Goal: Download file/media

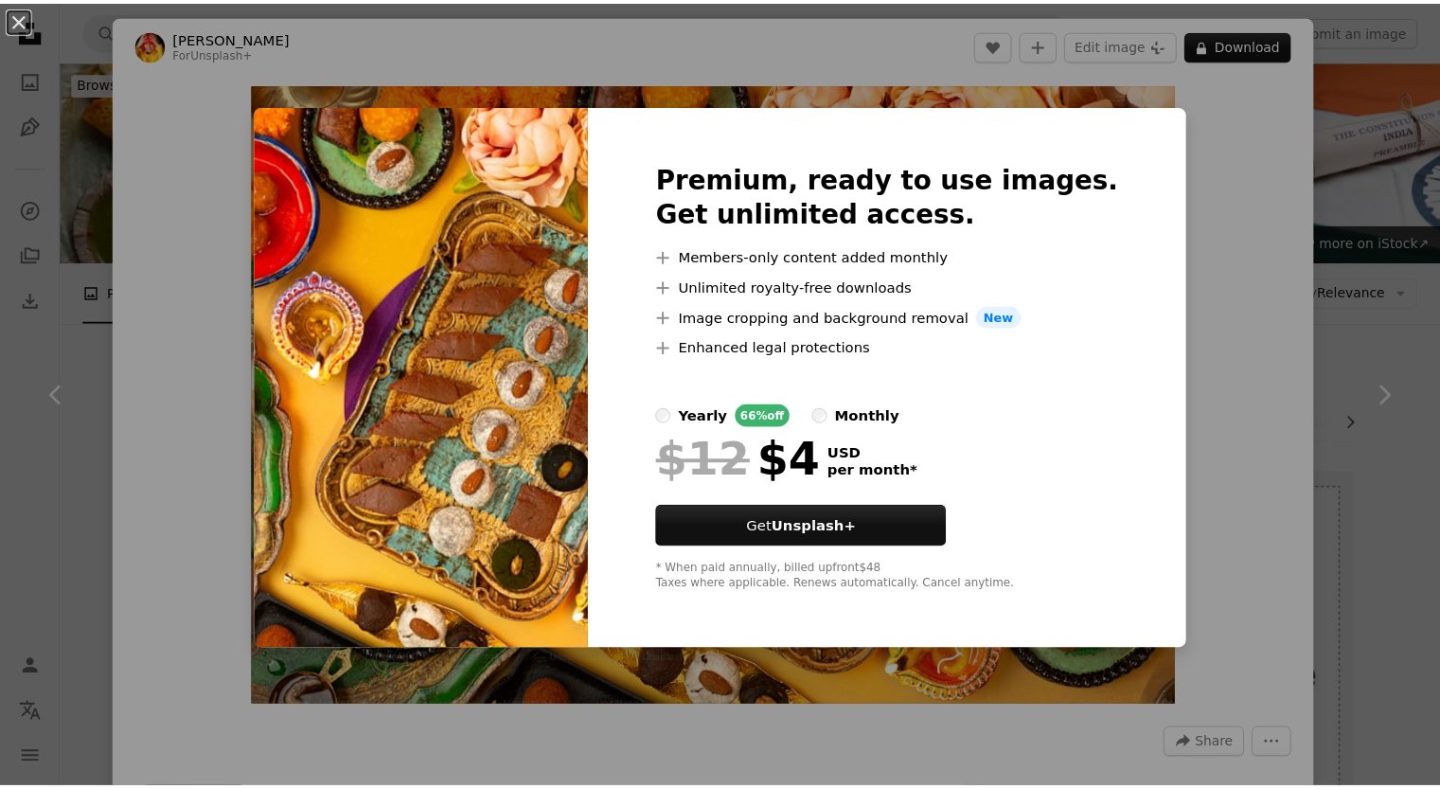
scroll to position [3505, 0]
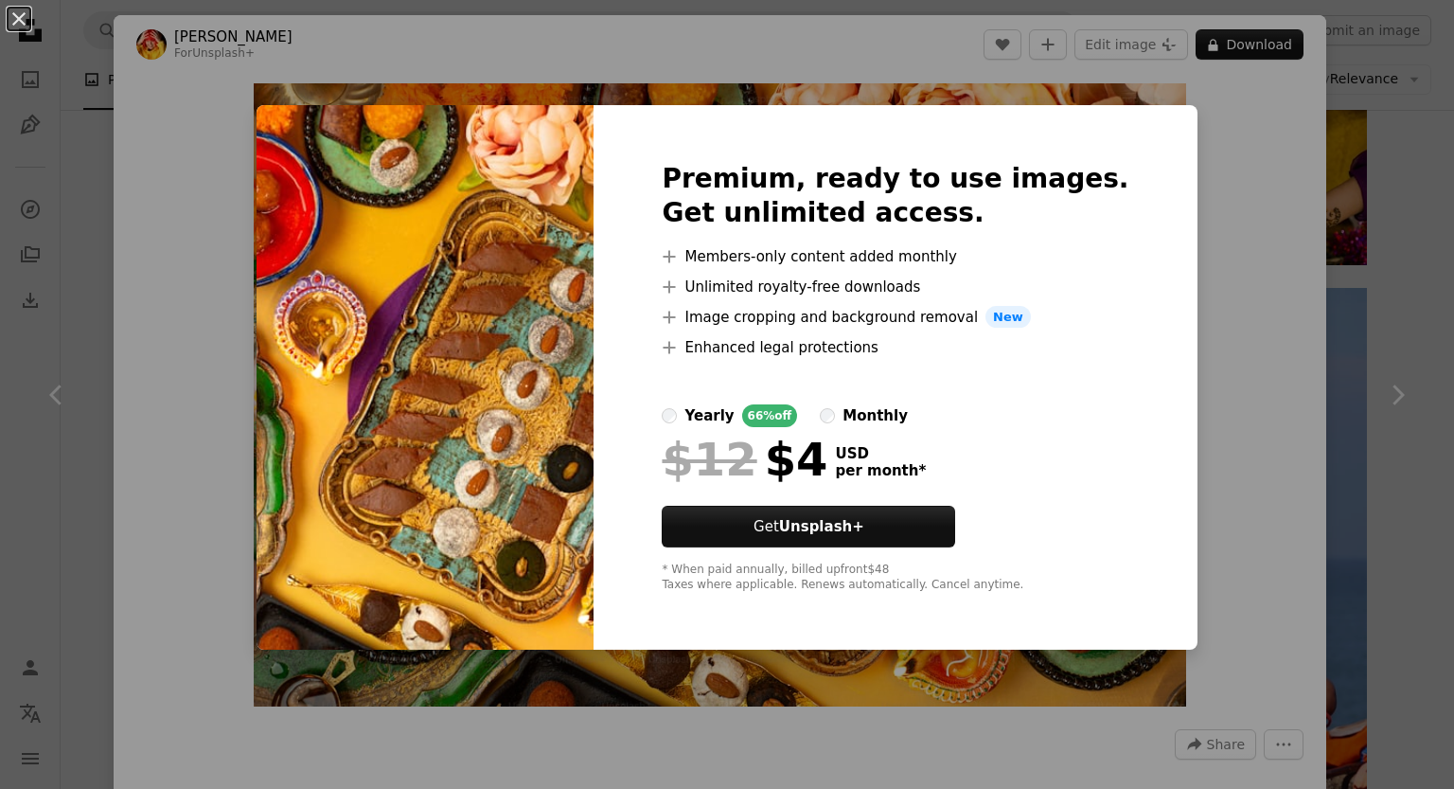
click at [62, 381] on div "An X shape Premium, ready to use images. Get unlimited access. A plus sign Memb…" at bounding box center [727, 394] width 1454 height 789
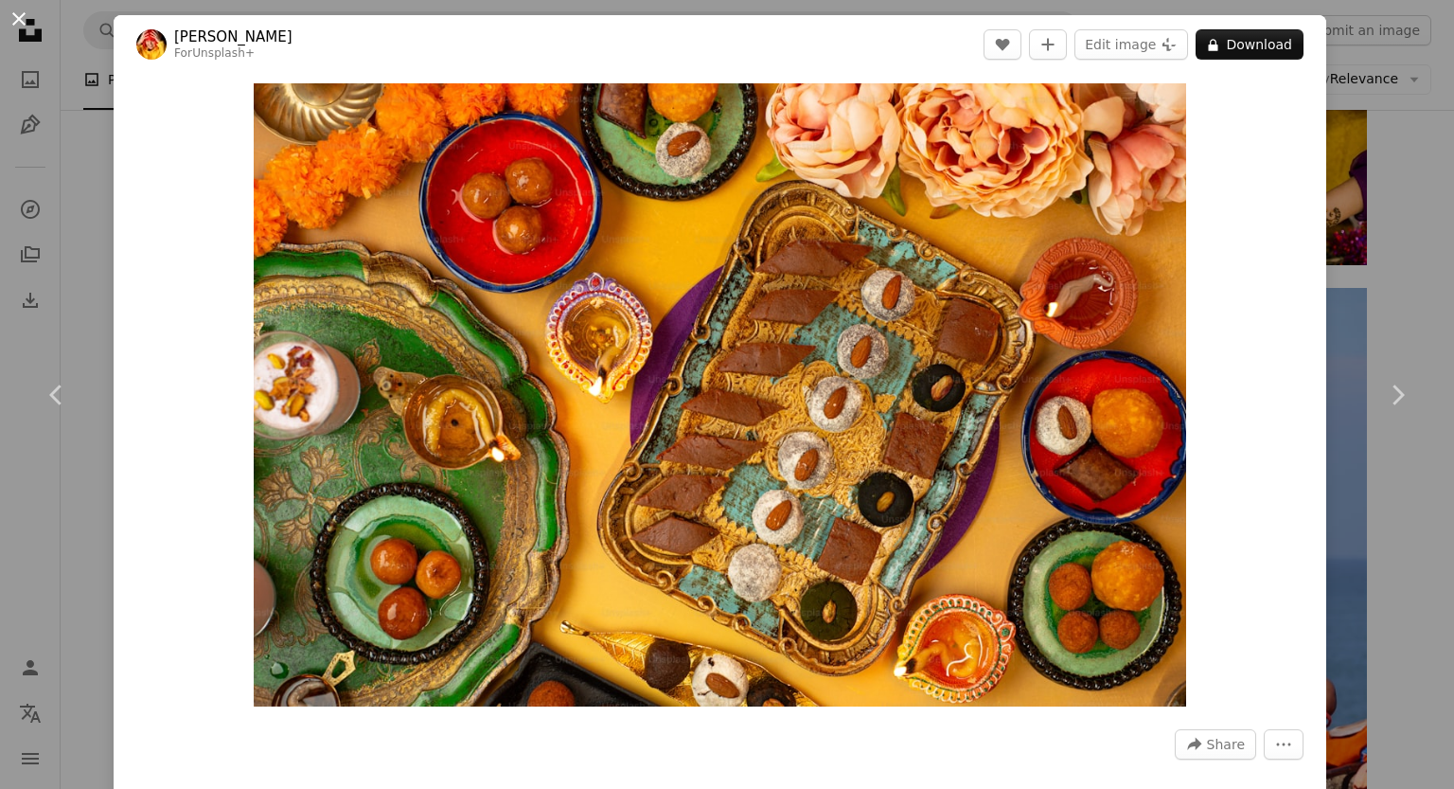
click at [15, 9] on button "An X shape" at bounding box center [19, 19] width 23 height 23
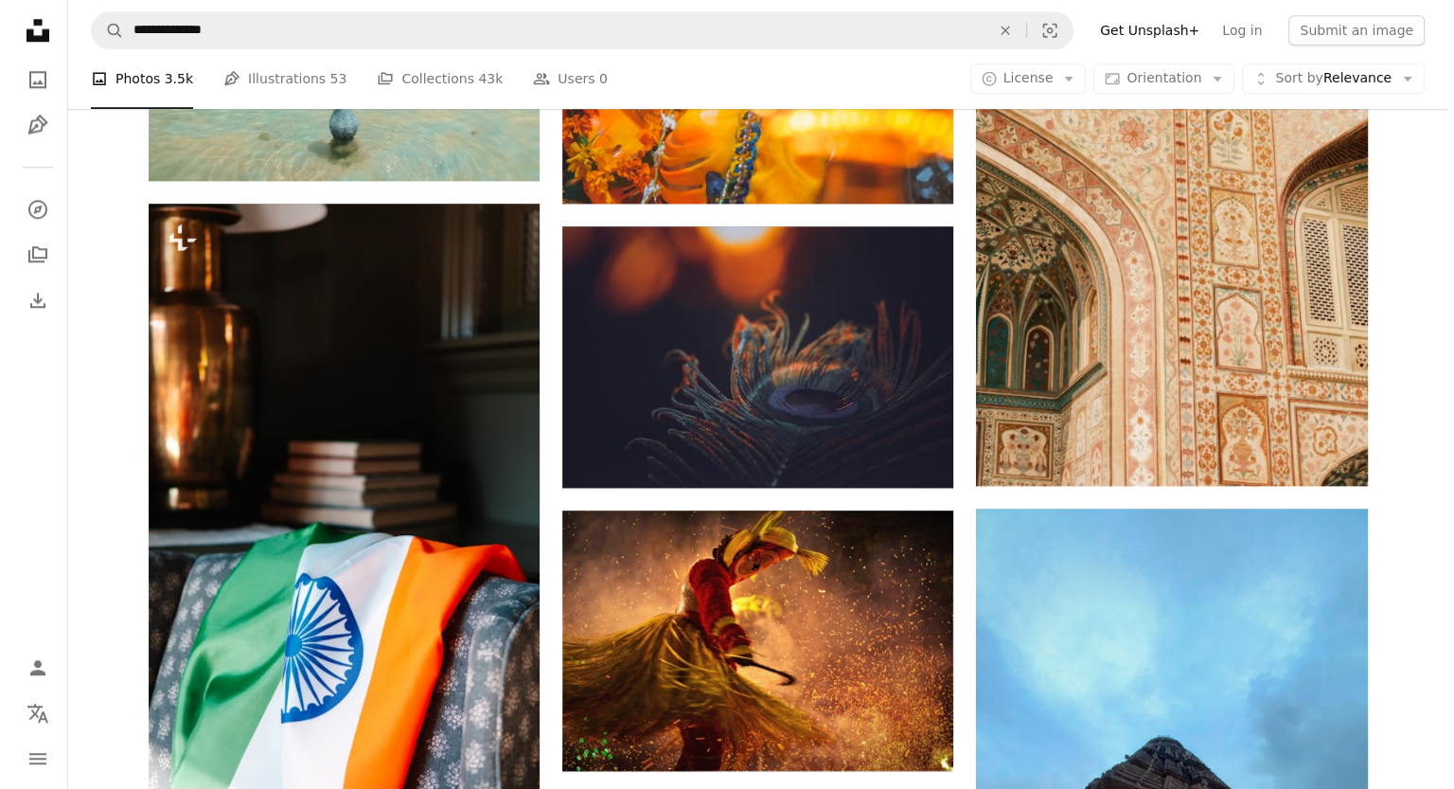
scroll to position [1999, 0]
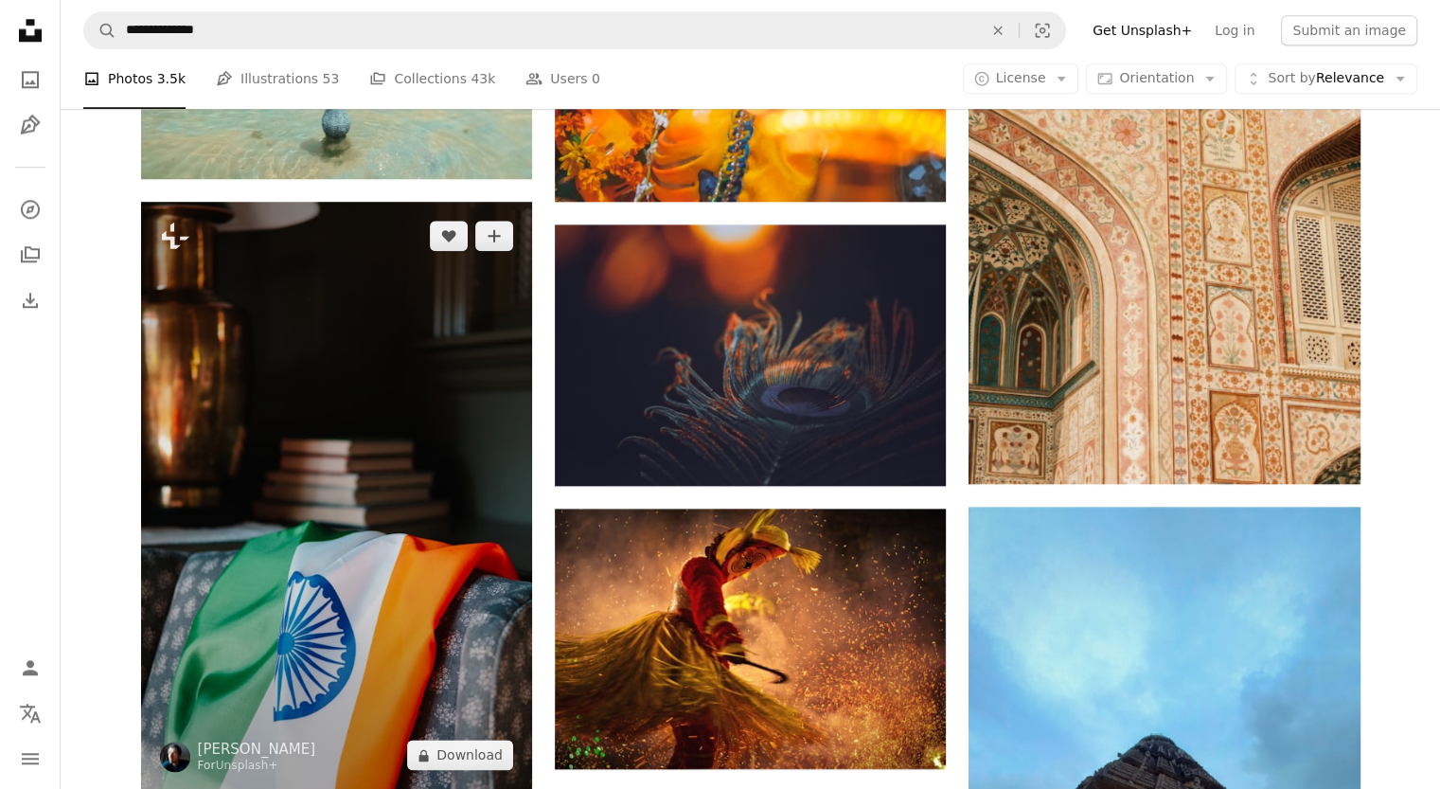
click at [250, 412] on img at bounding box center [336, 495] width 391 height 587
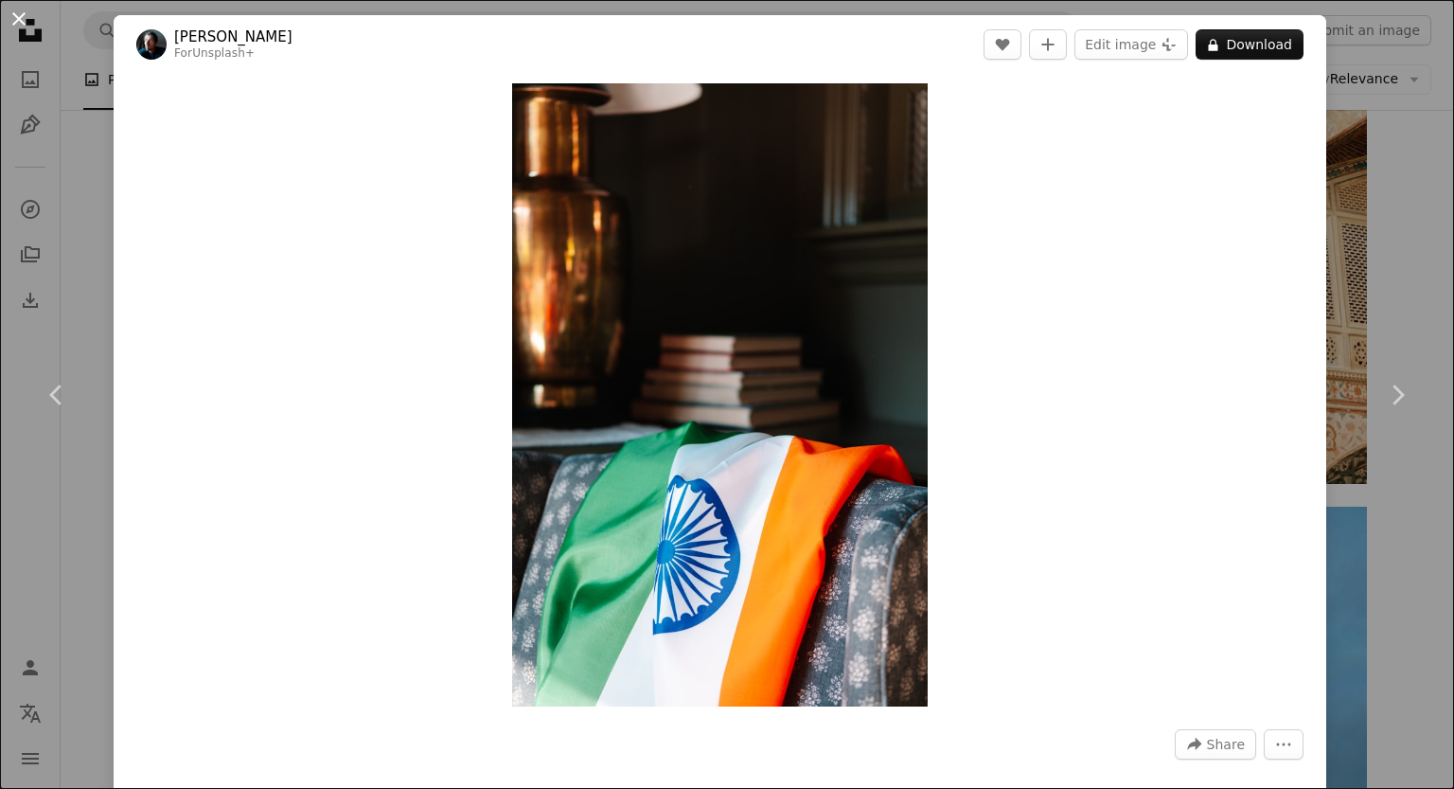
click at [15, 20] on button "An X shape" at bounding box center [19, 19] width 23 height 23
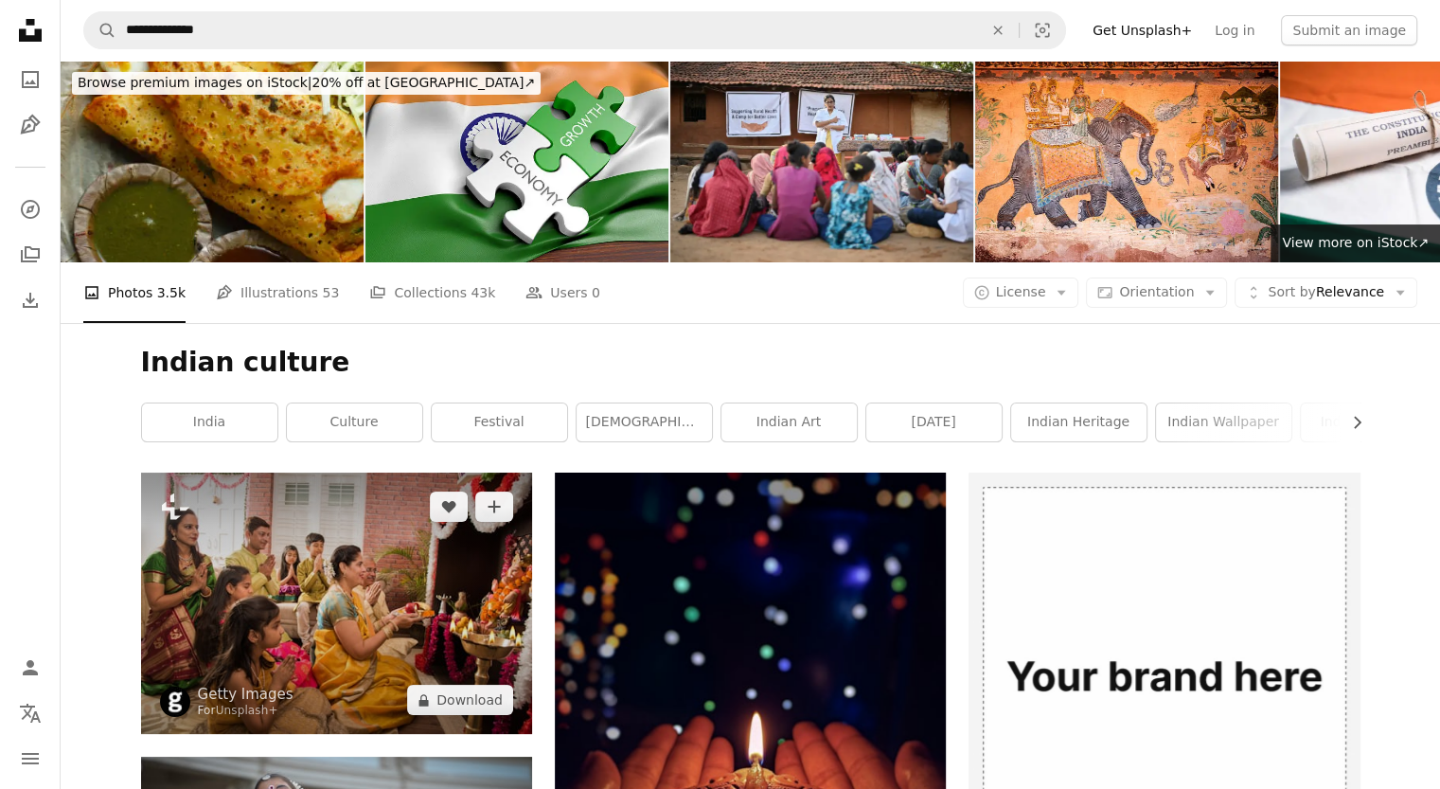
click at [348, 590] on img at bounding box center [336, 602] width 391 height 261
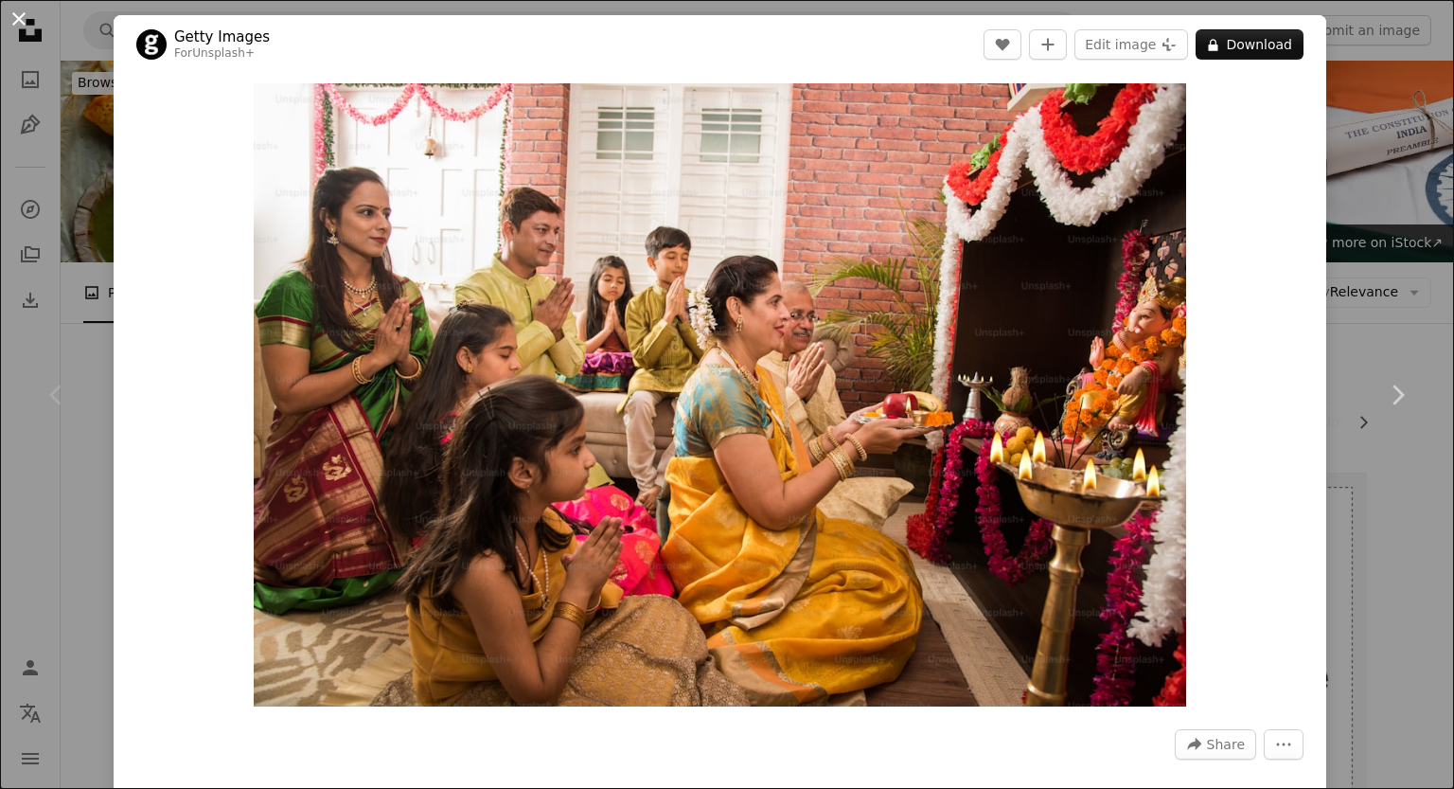
click at [23, 10] on button "An X shape" at bounding box center [19, 19] width 23 height 23
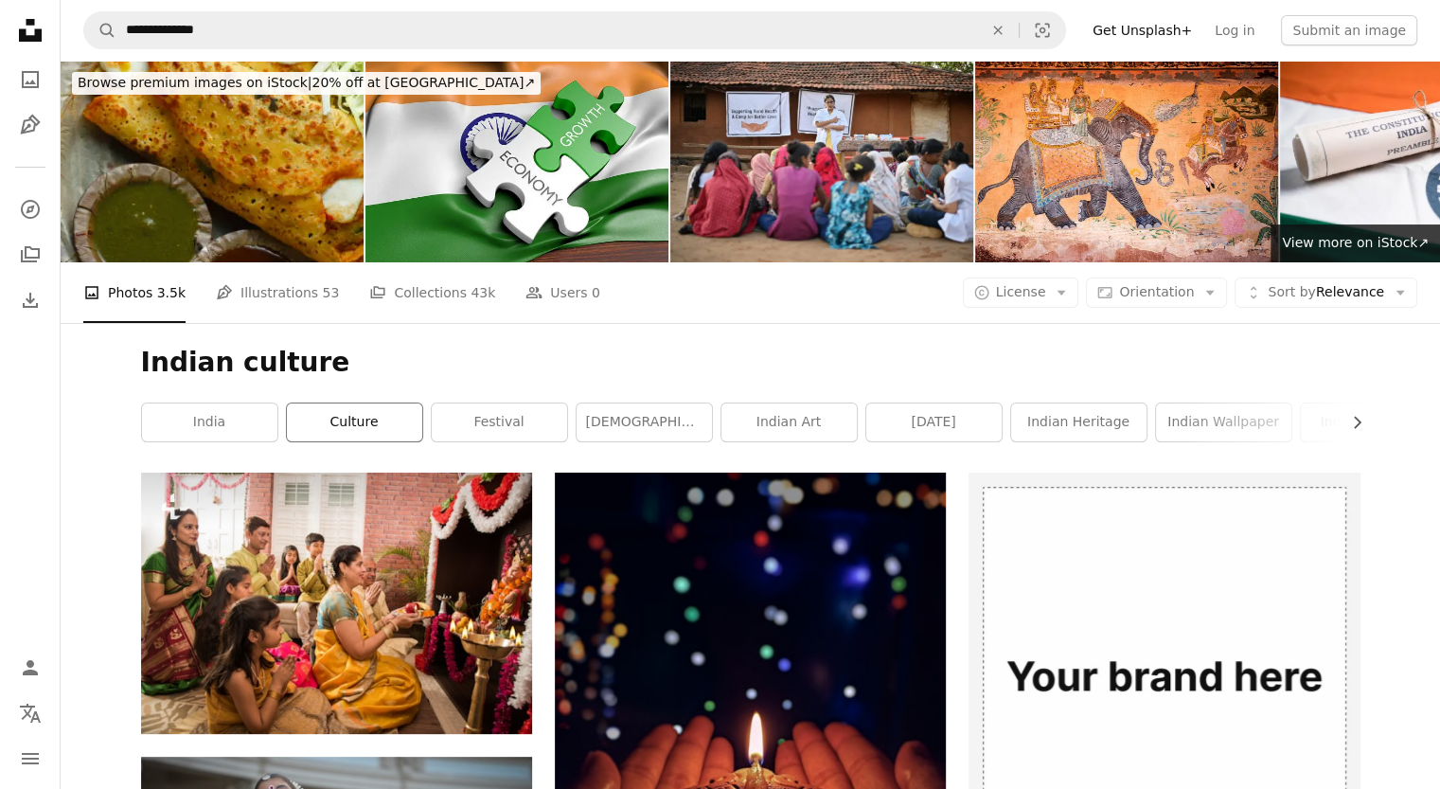
click at [351, 430] on link "culture" at bounding box center [354, 422] width 135 height 38
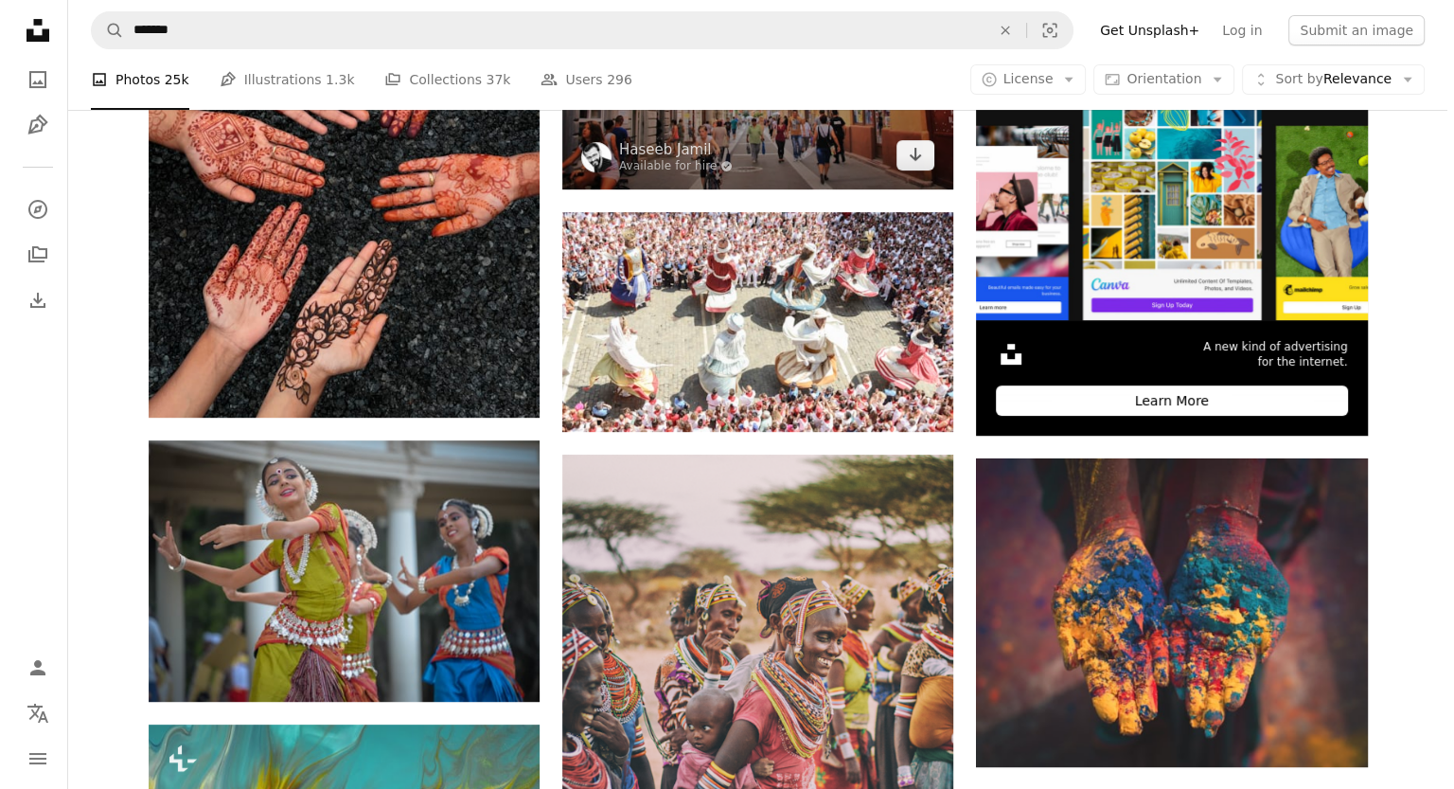
scroll to position [543, 0]
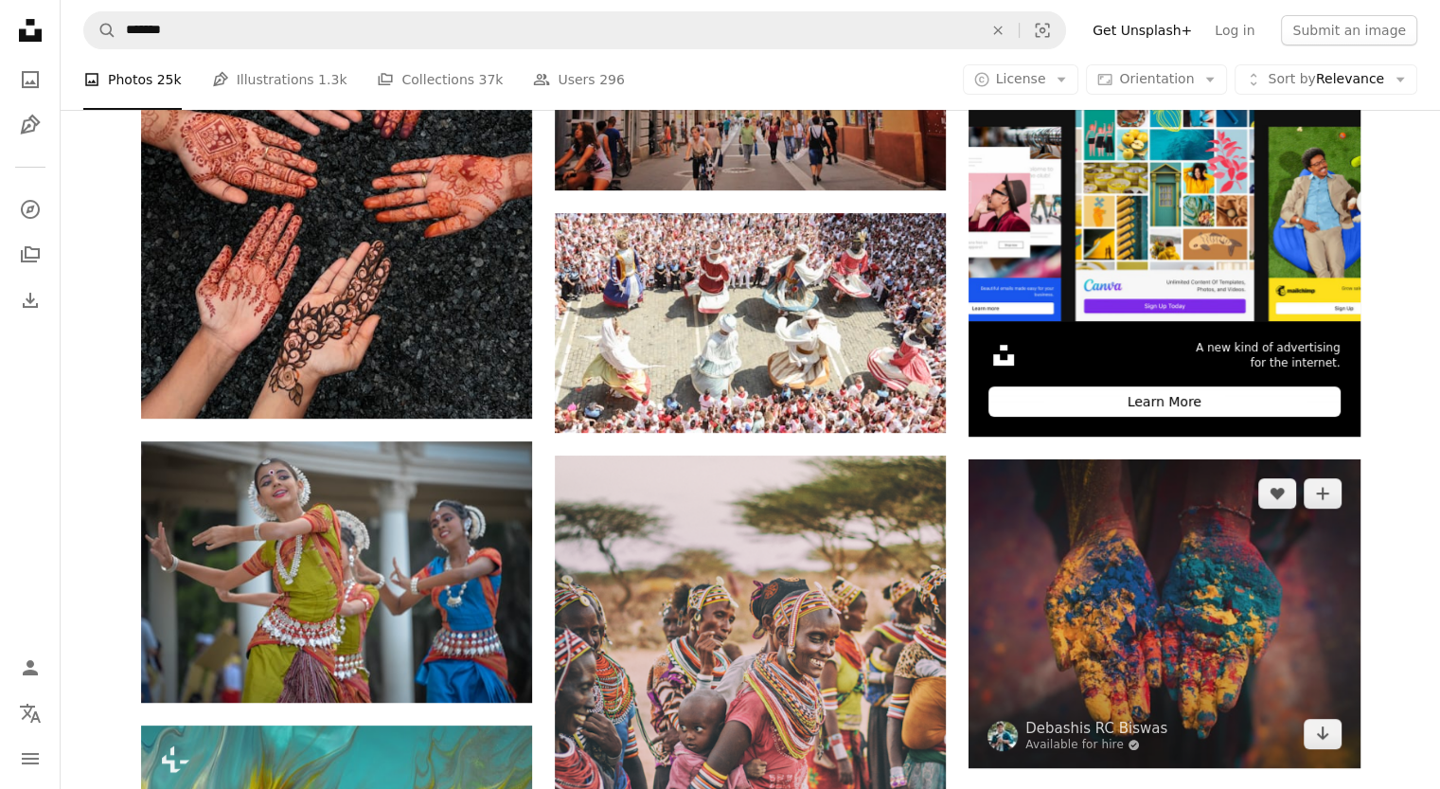
click at [1109, 607] on img at bounding box center [1163, 613] width 391 height 309
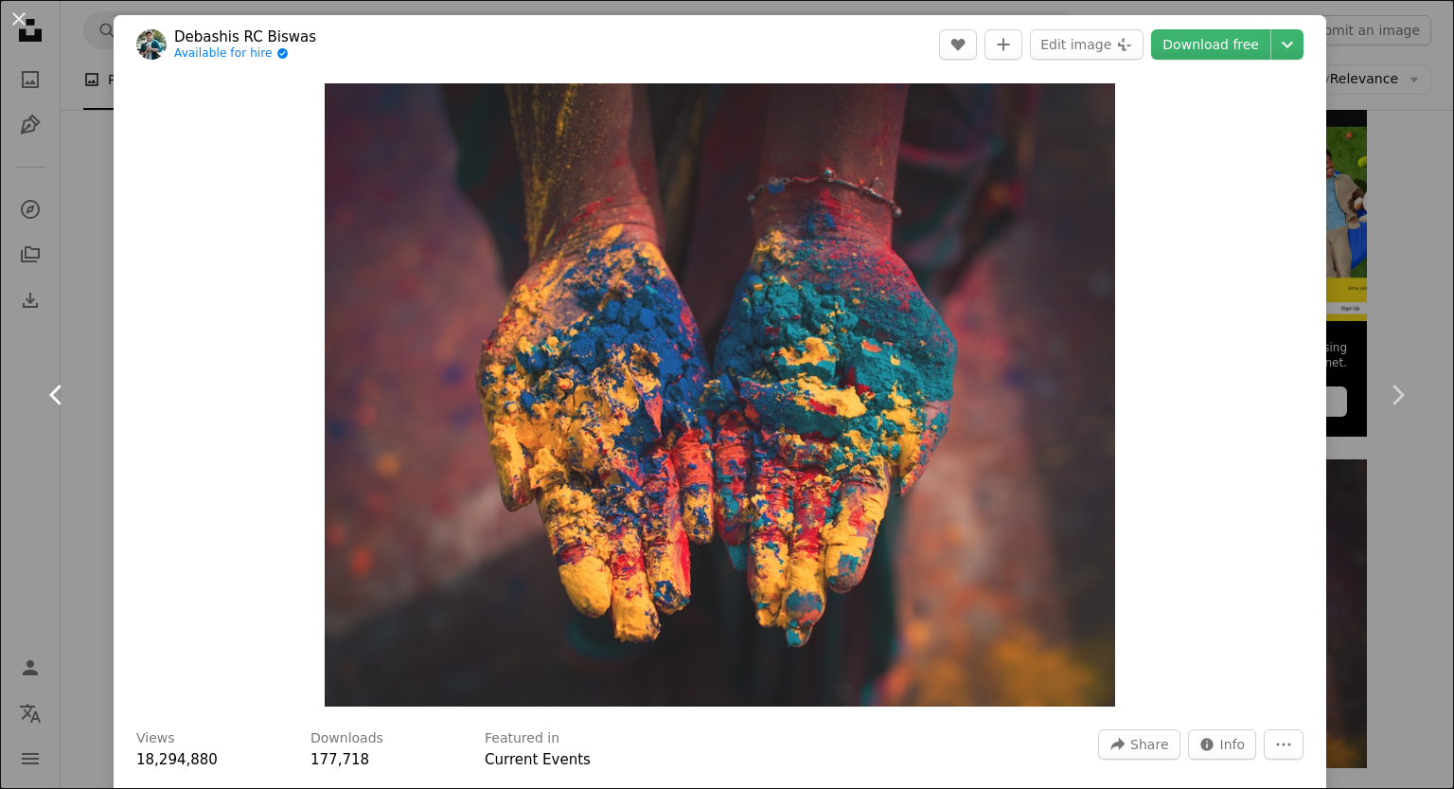
click at [48, 470] on link "Chevron left" at bounding box center [57, 395] width 114 height 182
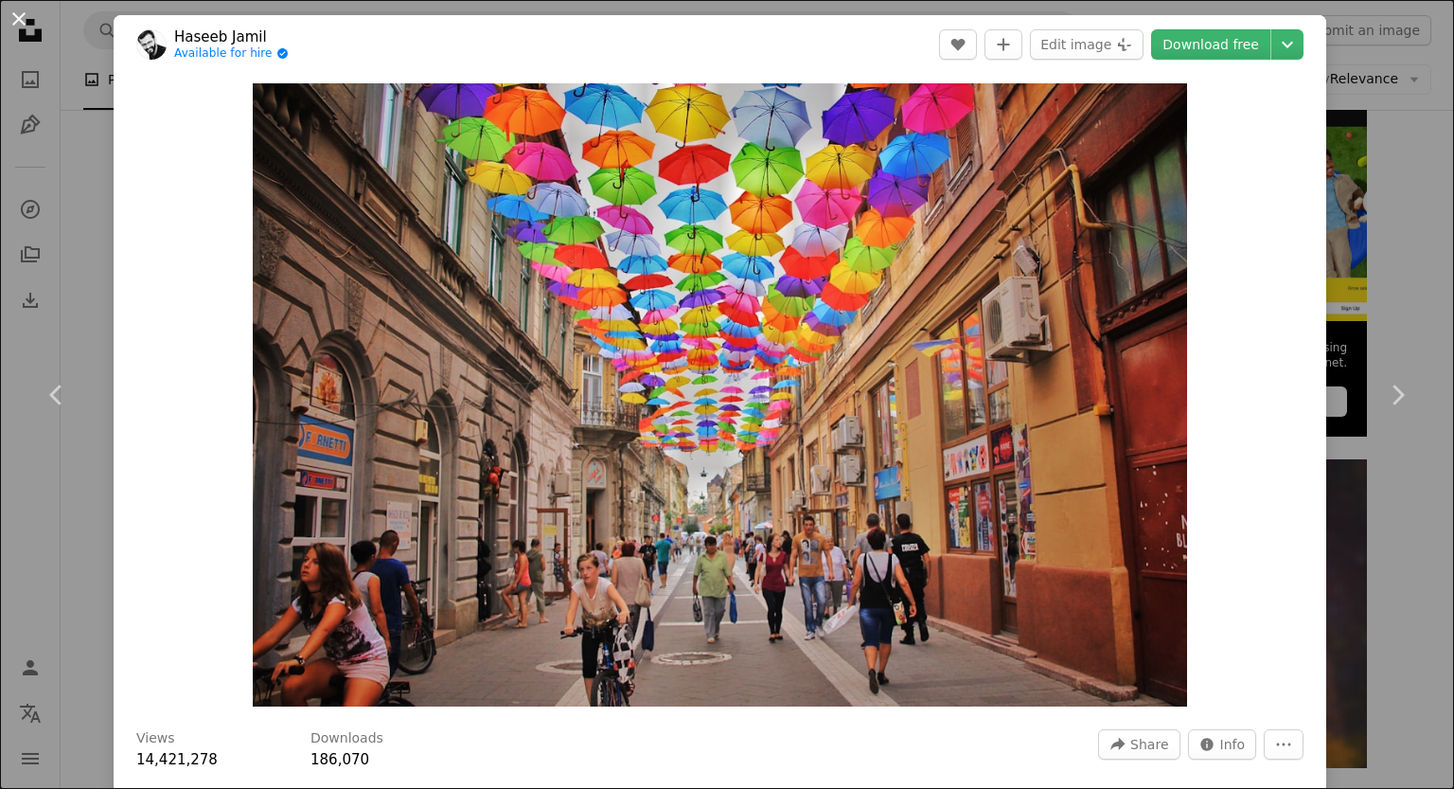
click at [15, 21] on button "An X shape" at bounding box center [19, 19] width 23 height 23
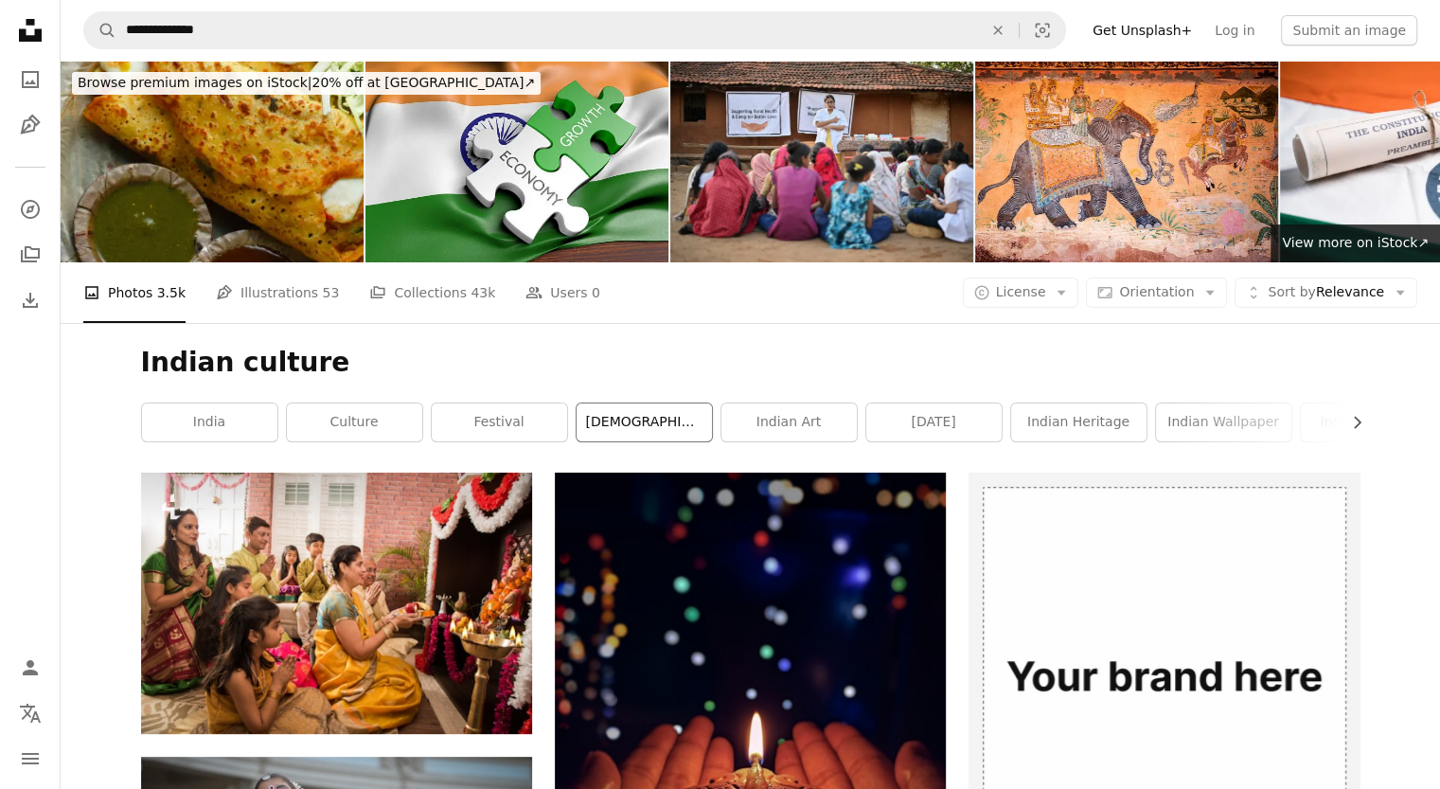
click at [666, 421] on link "[DEMOGRAPHIC_DATA]" at bounding box center [644, 422] width 135 height 38
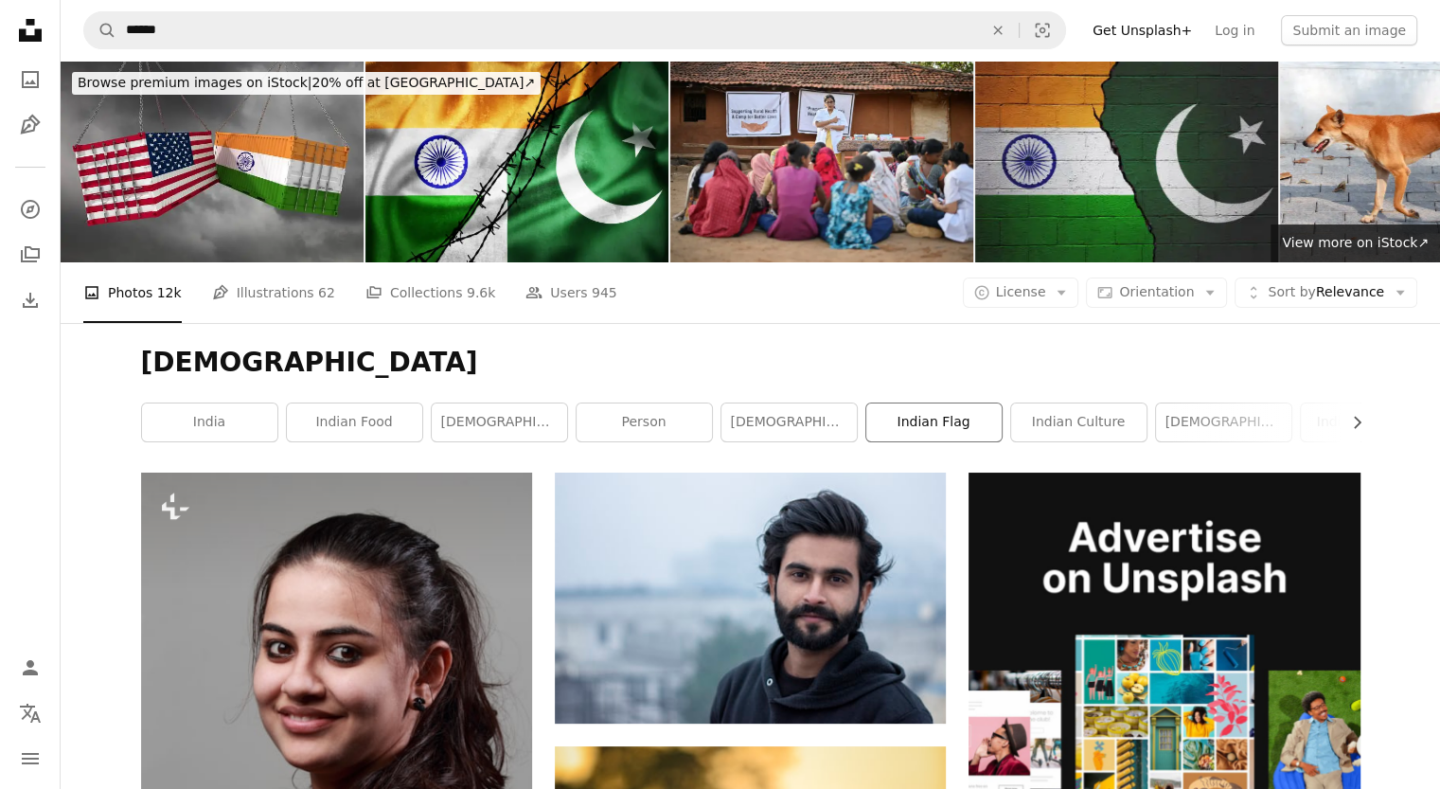
click at [958, 433] on link "indian flag" at bounding box center [933, 422] width 135 height 38
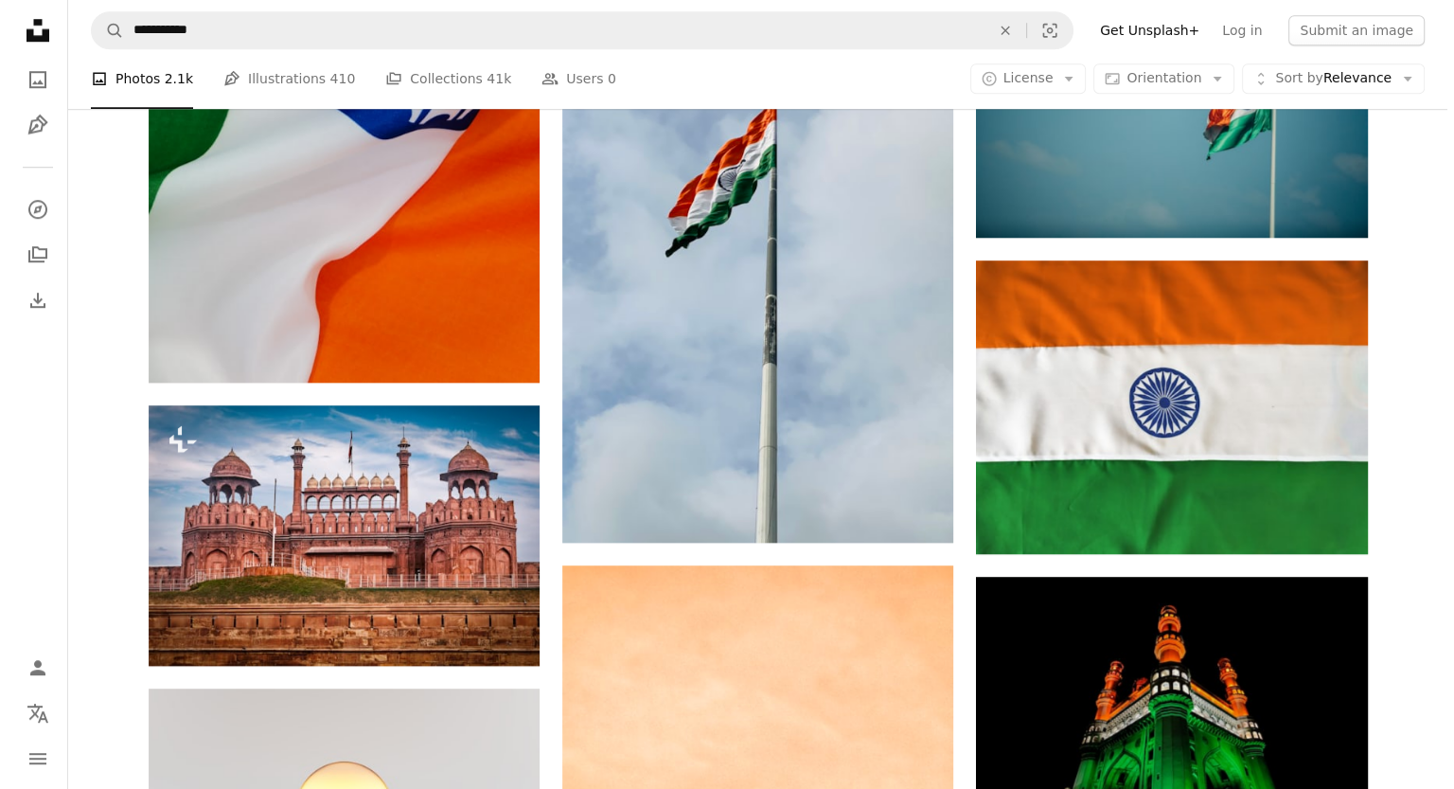
scroll to position [1744, 0]
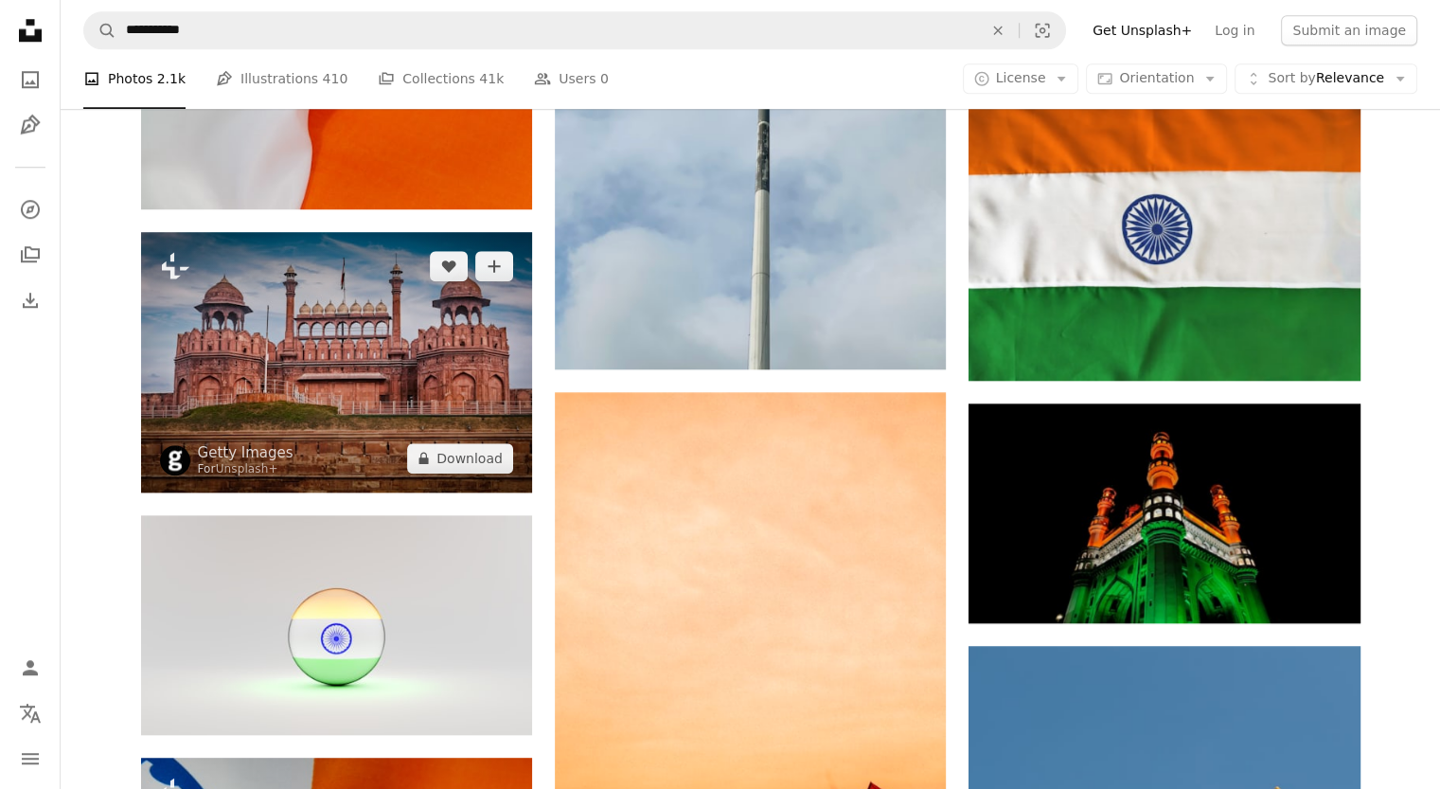
click at [453, 399] on img at bounding box center [336, 362] width 391 height 260
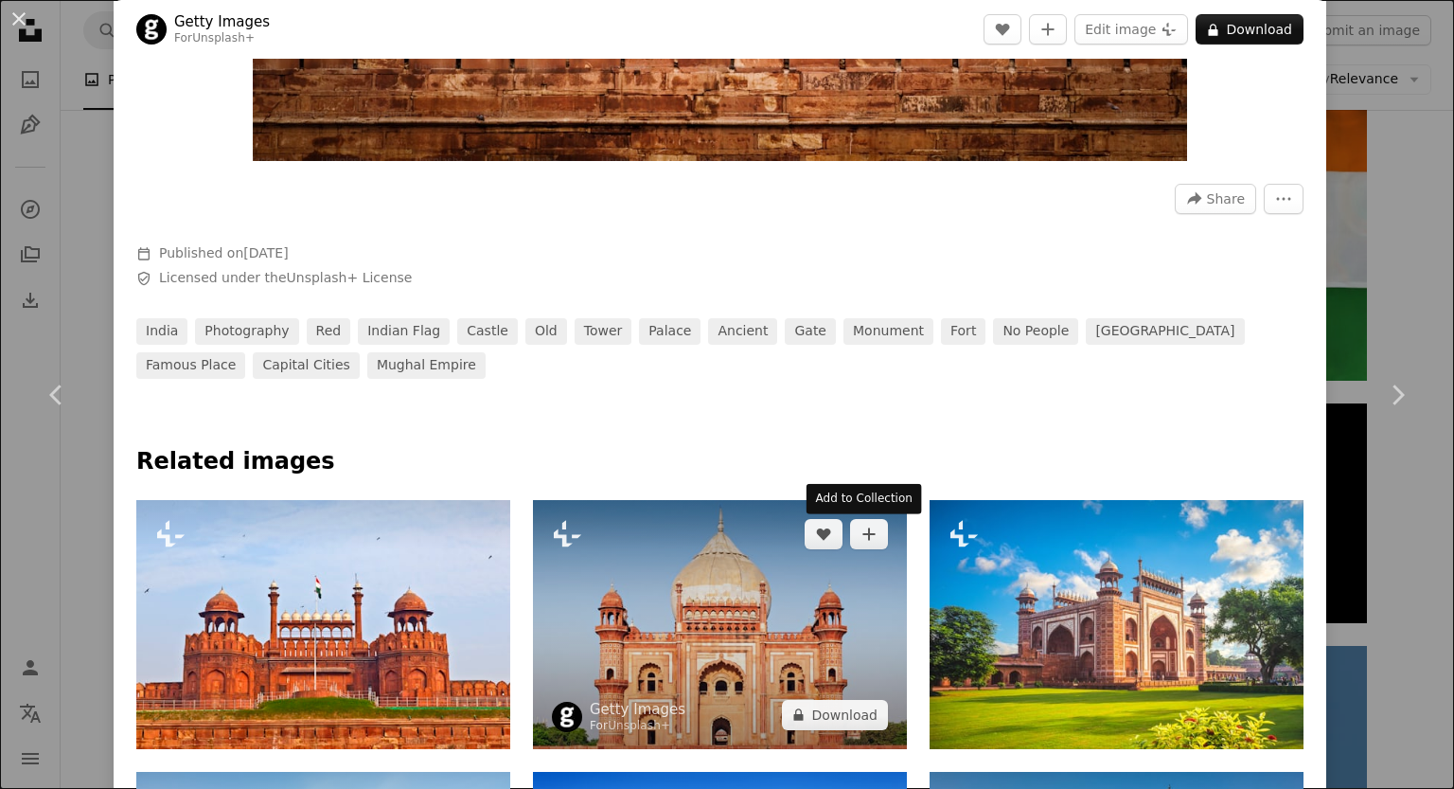
scroll to position [546, 0]
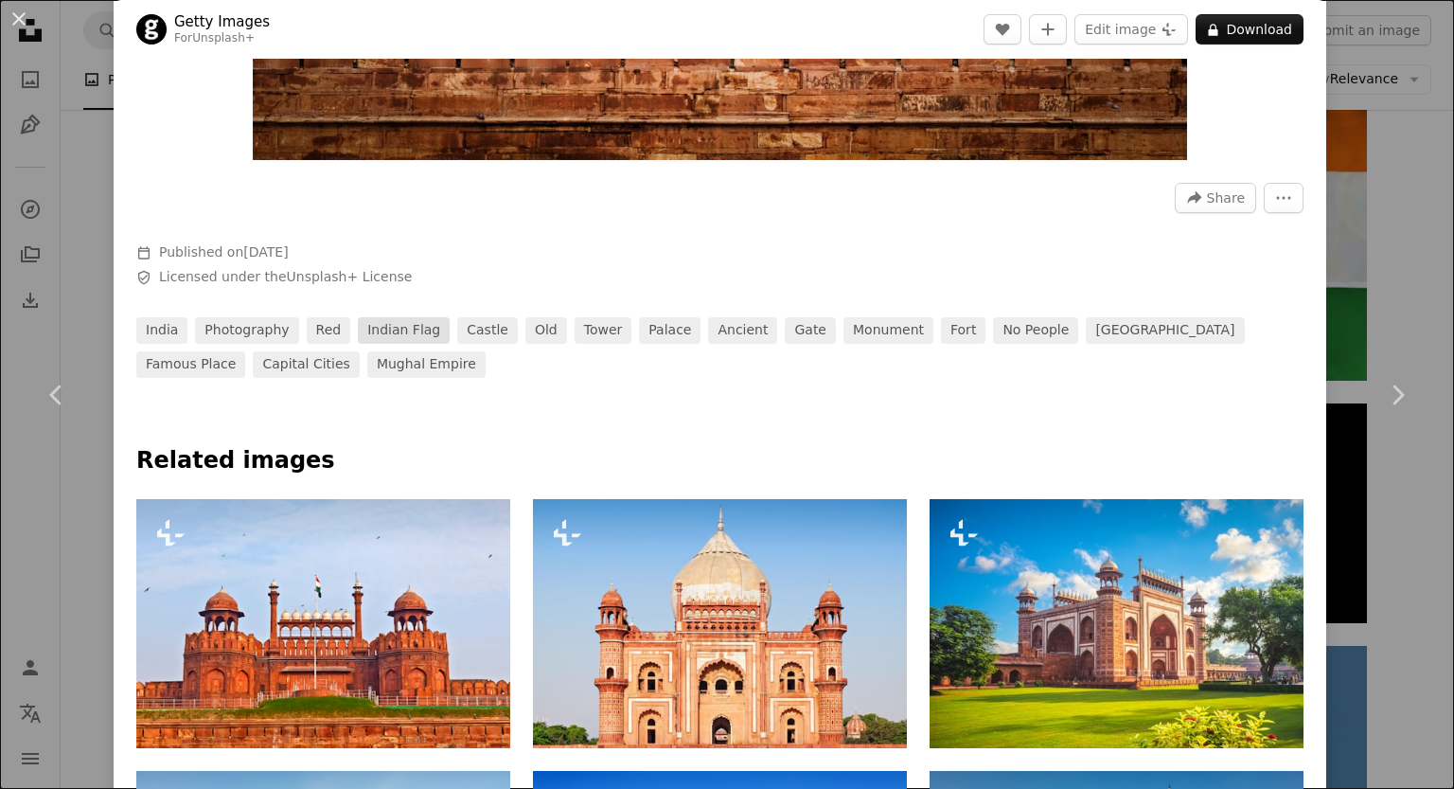
click at [391, 327] on link "indian flag" at bounding box center [404, 330] width 92 height 27
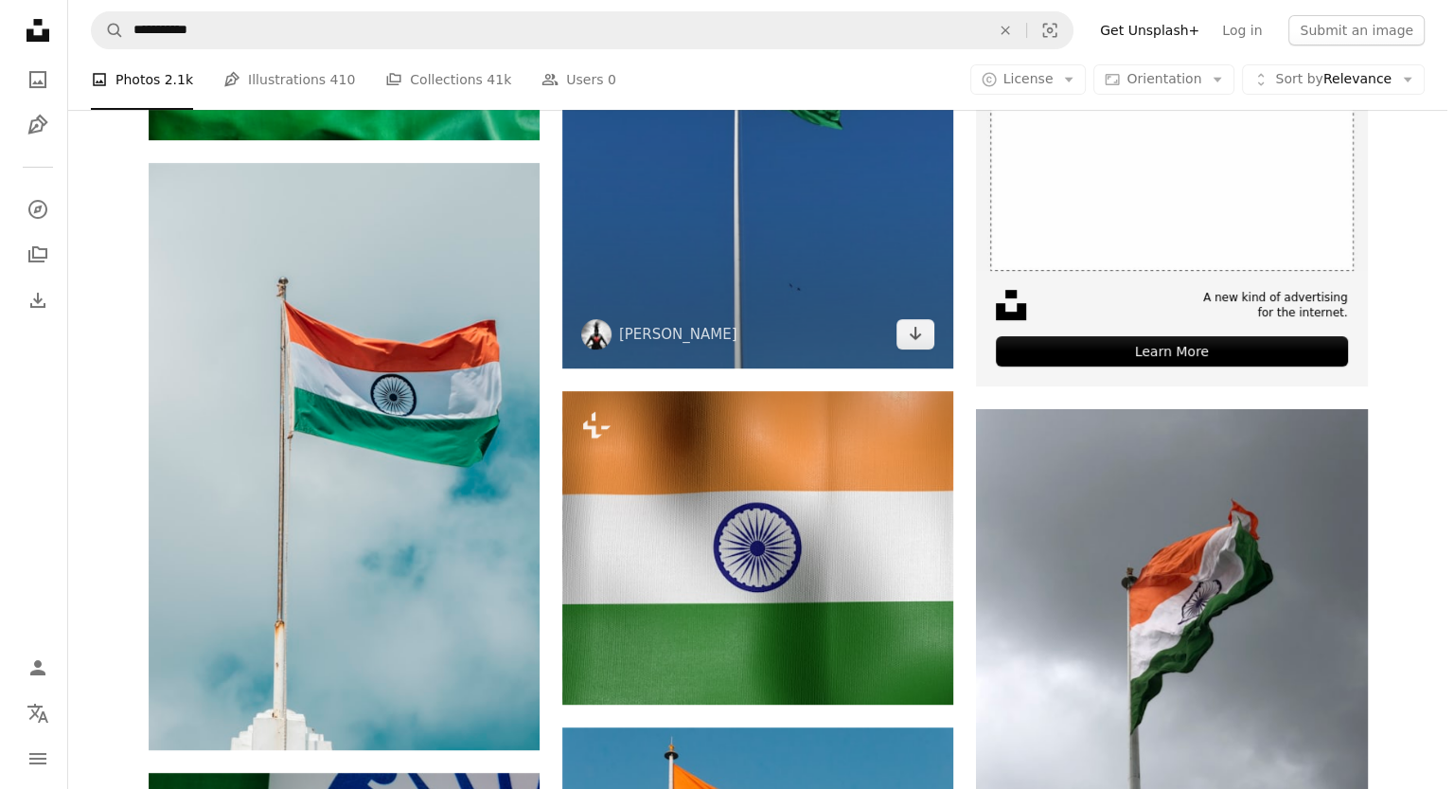
scroll to position [595, 0]
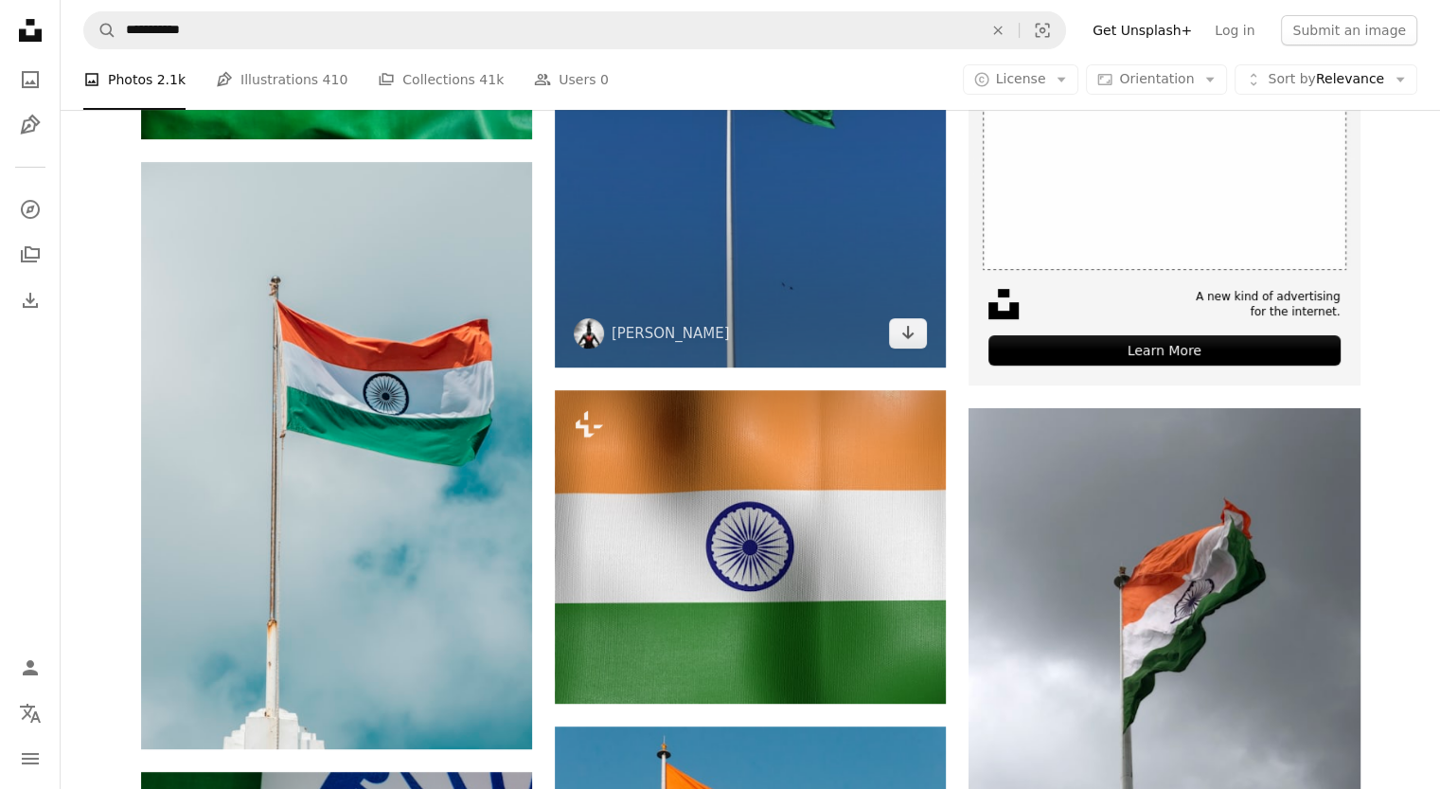
click at [834, 279] on img at bounding box center [750, 122] width 391 height 489
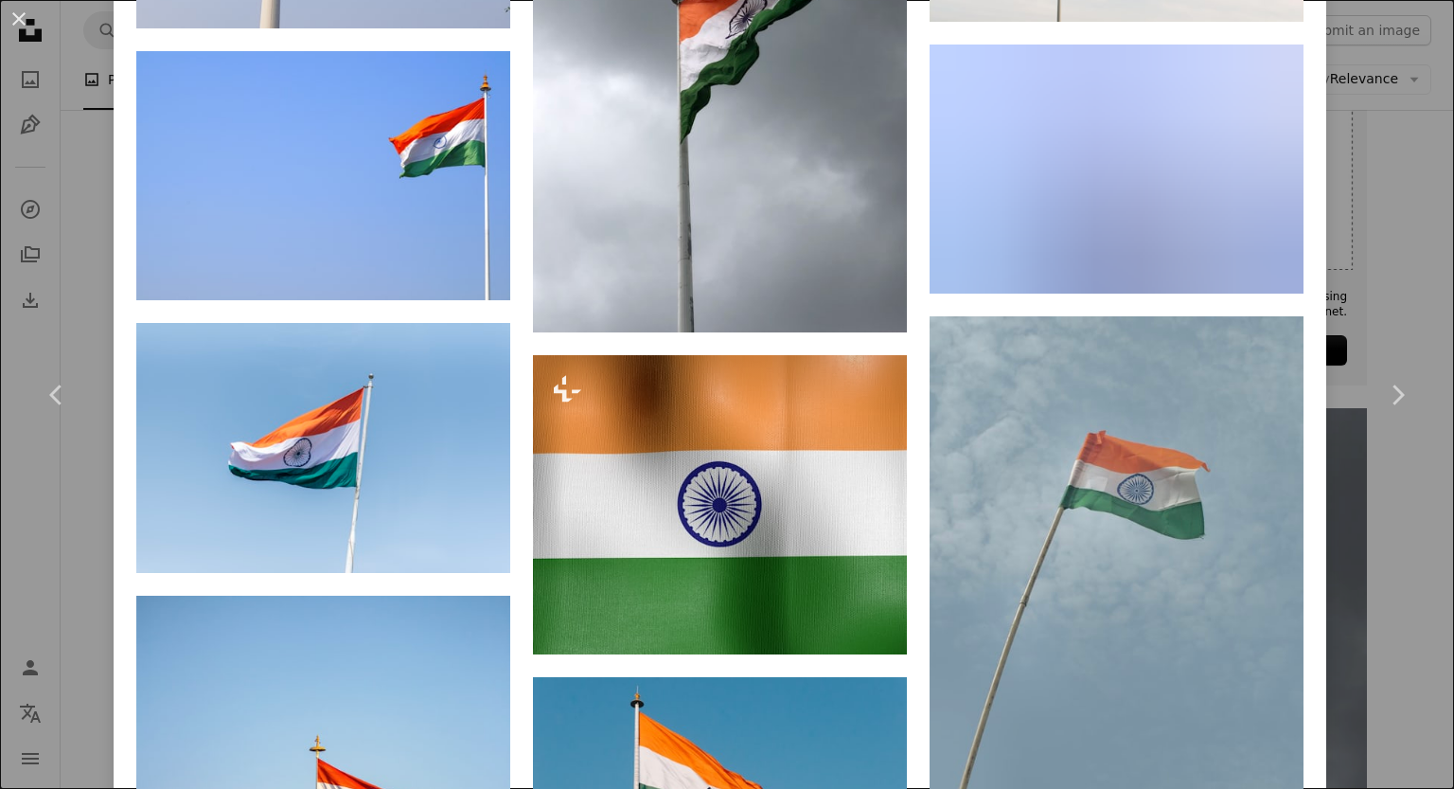
scroll to position [4241, 0]
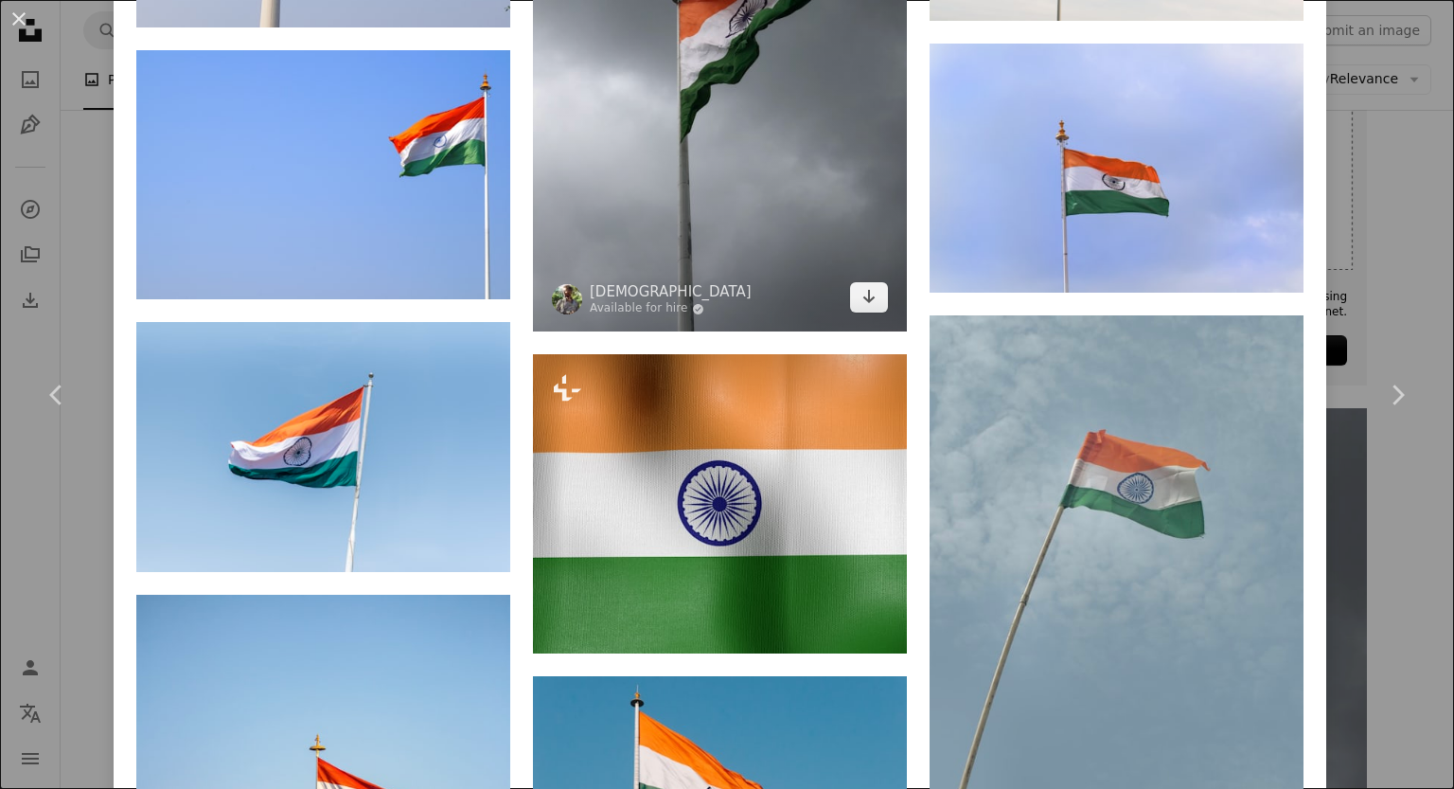
click at [822, 136] on img at bounding box center [720, 81] width 374 height 499
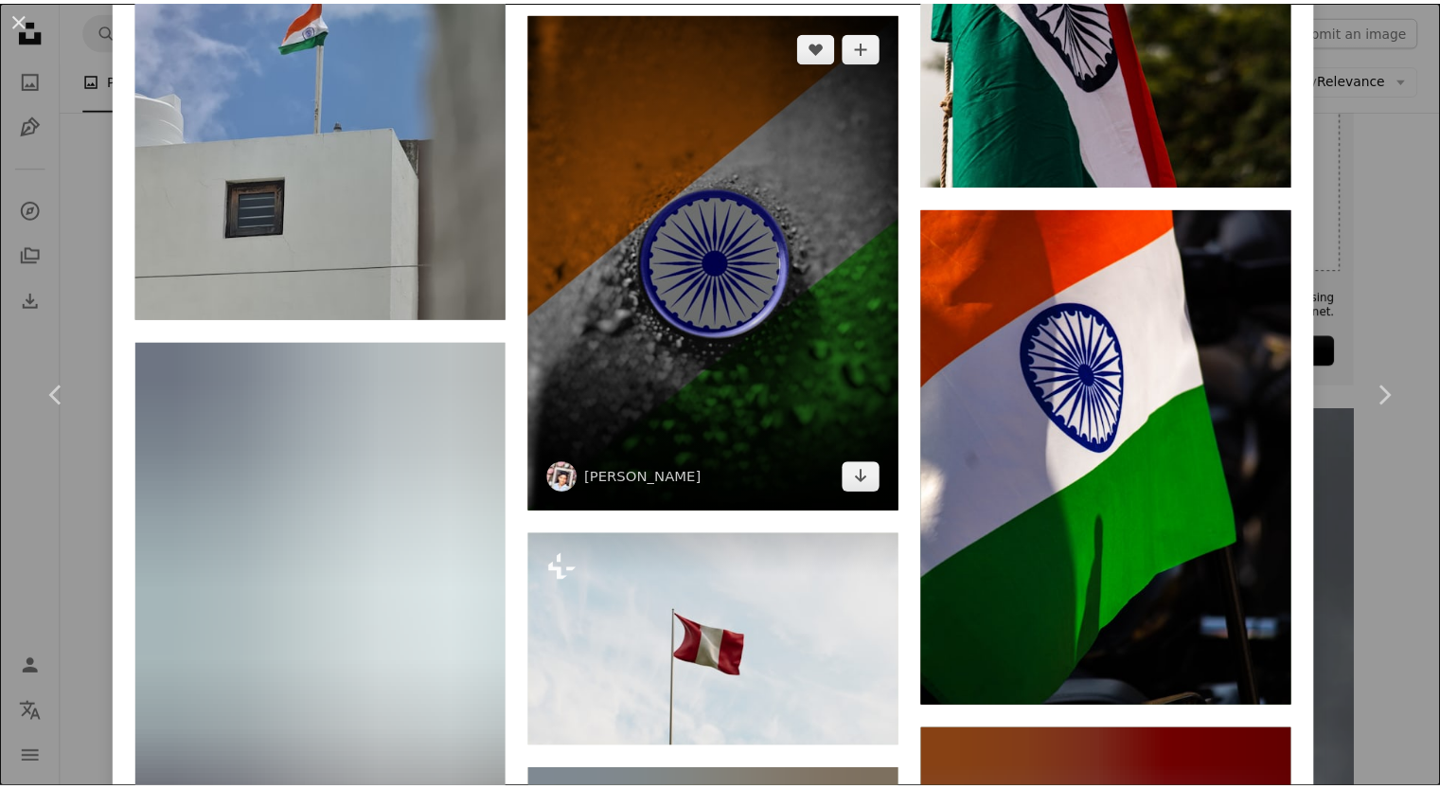
scroll to position [15580, 0]
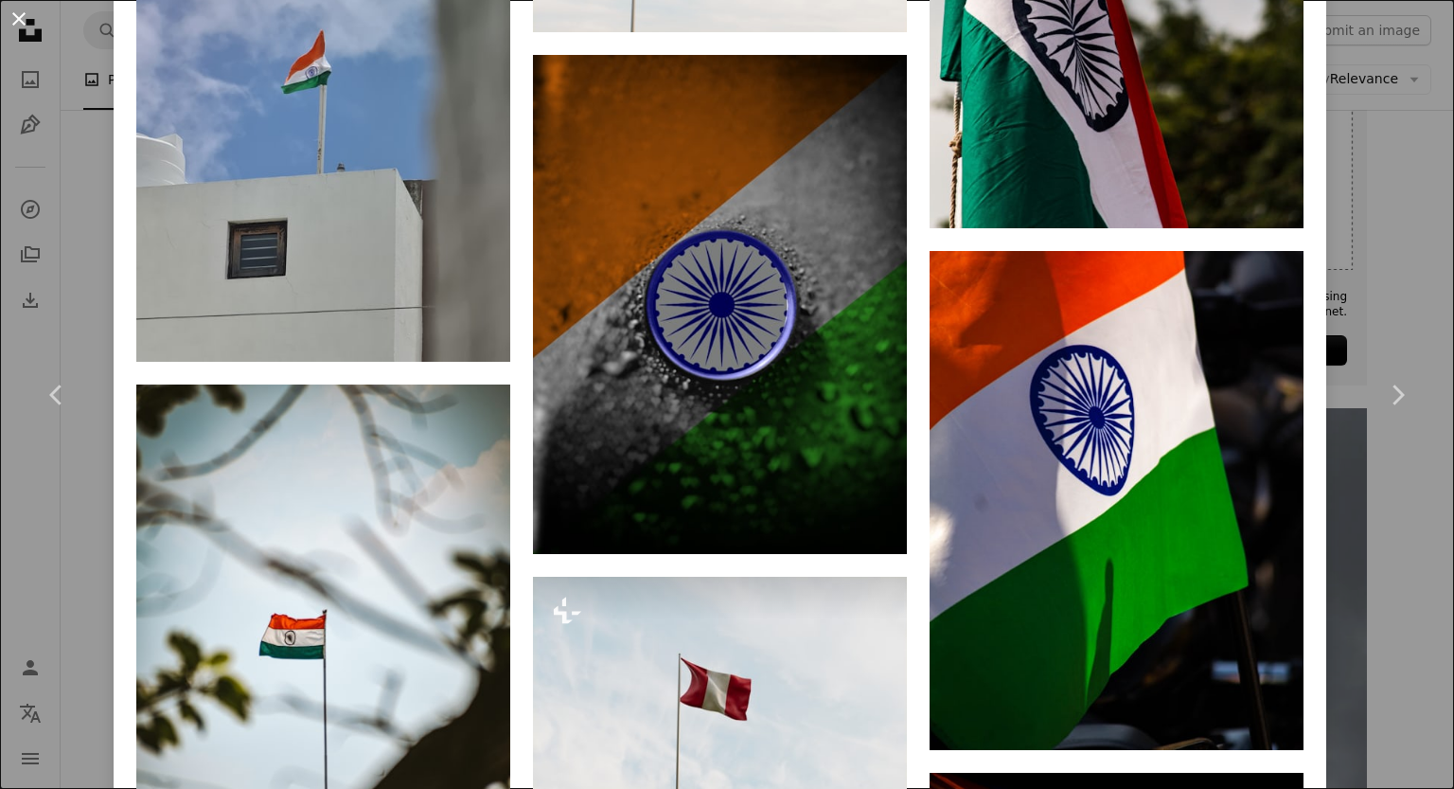
click at [20, 21] on button "An X shape" at bounding box center [19, 19] width 23 height 23
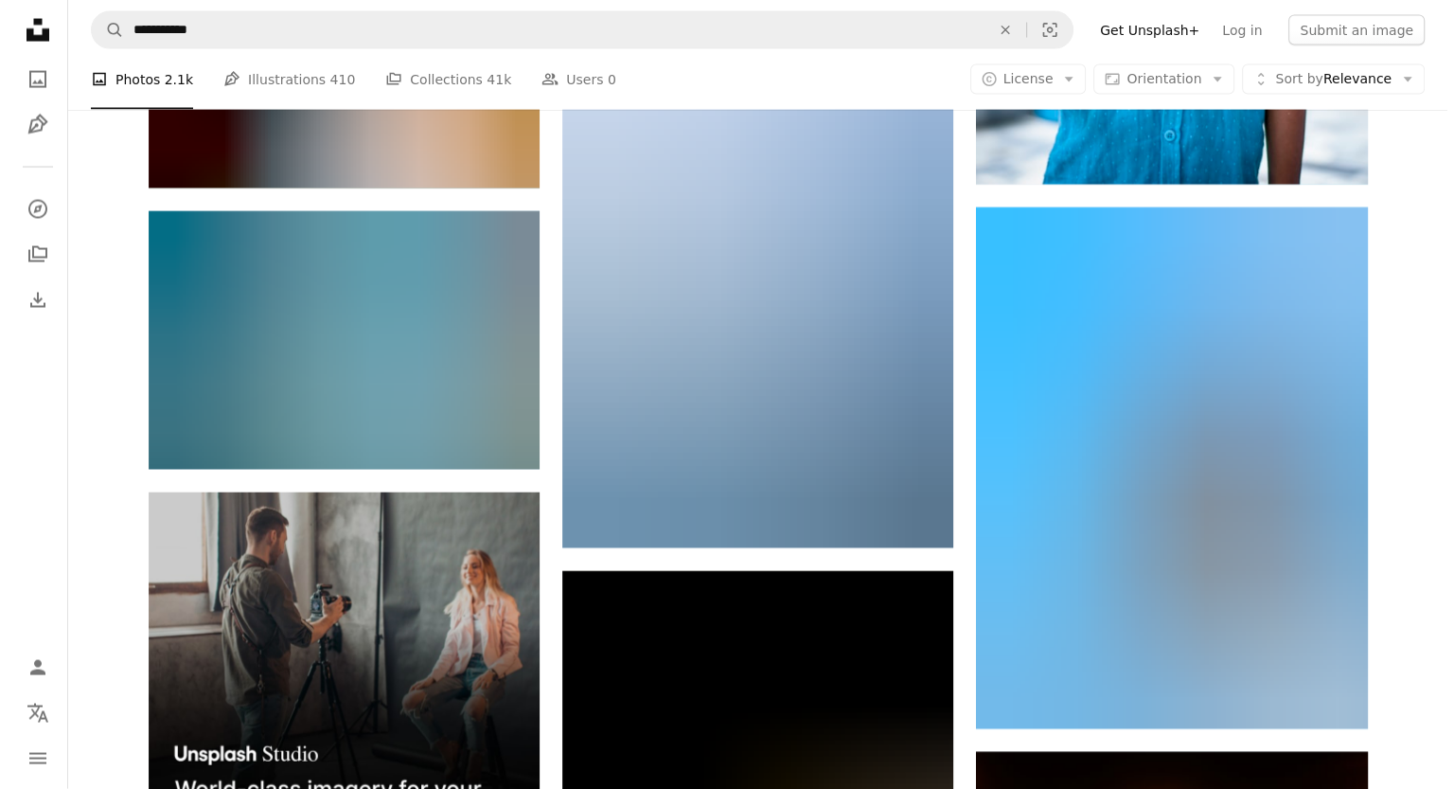
scroll to position [4013, 0]
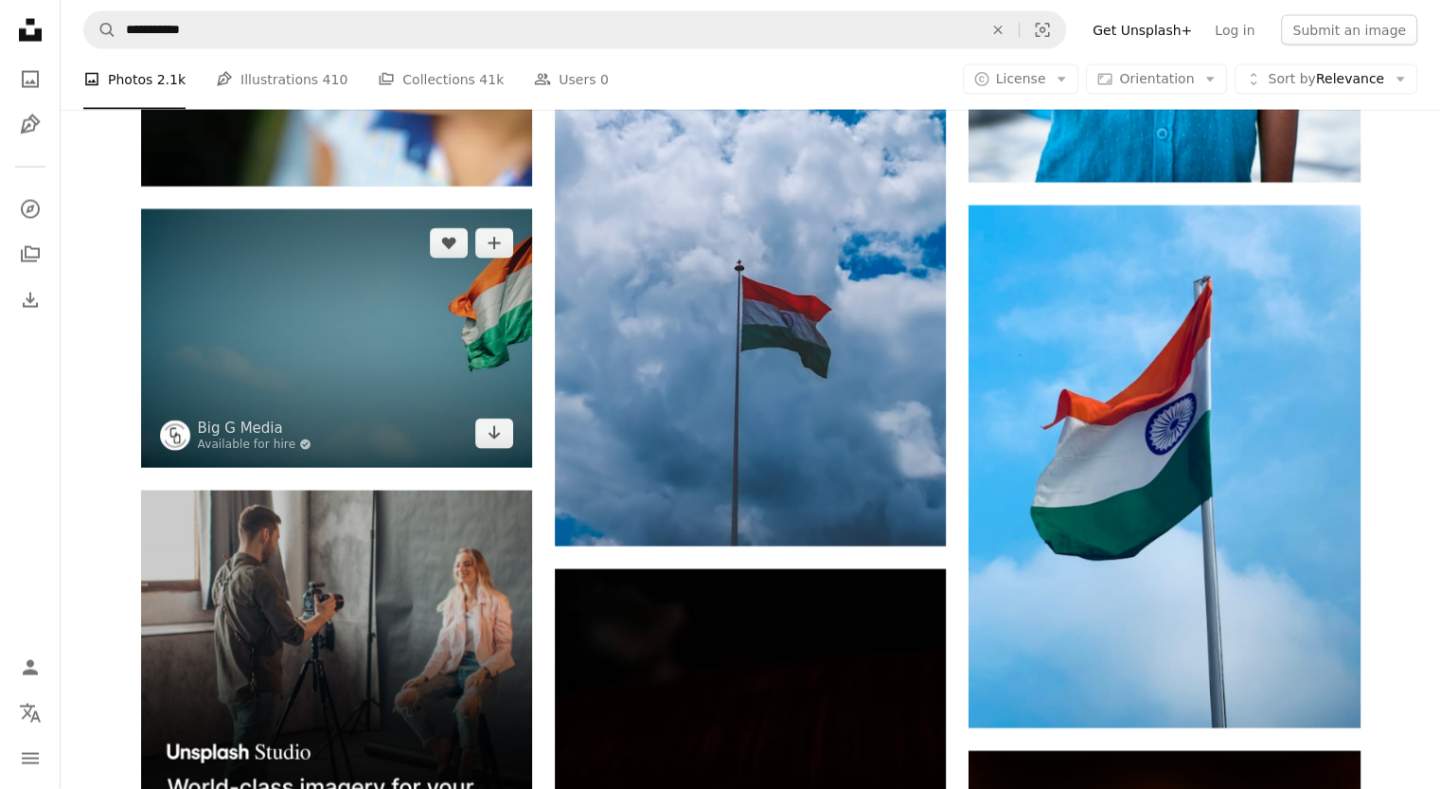
click at [444, 326] on img at bounding box center [336, 338] width 391 height 258
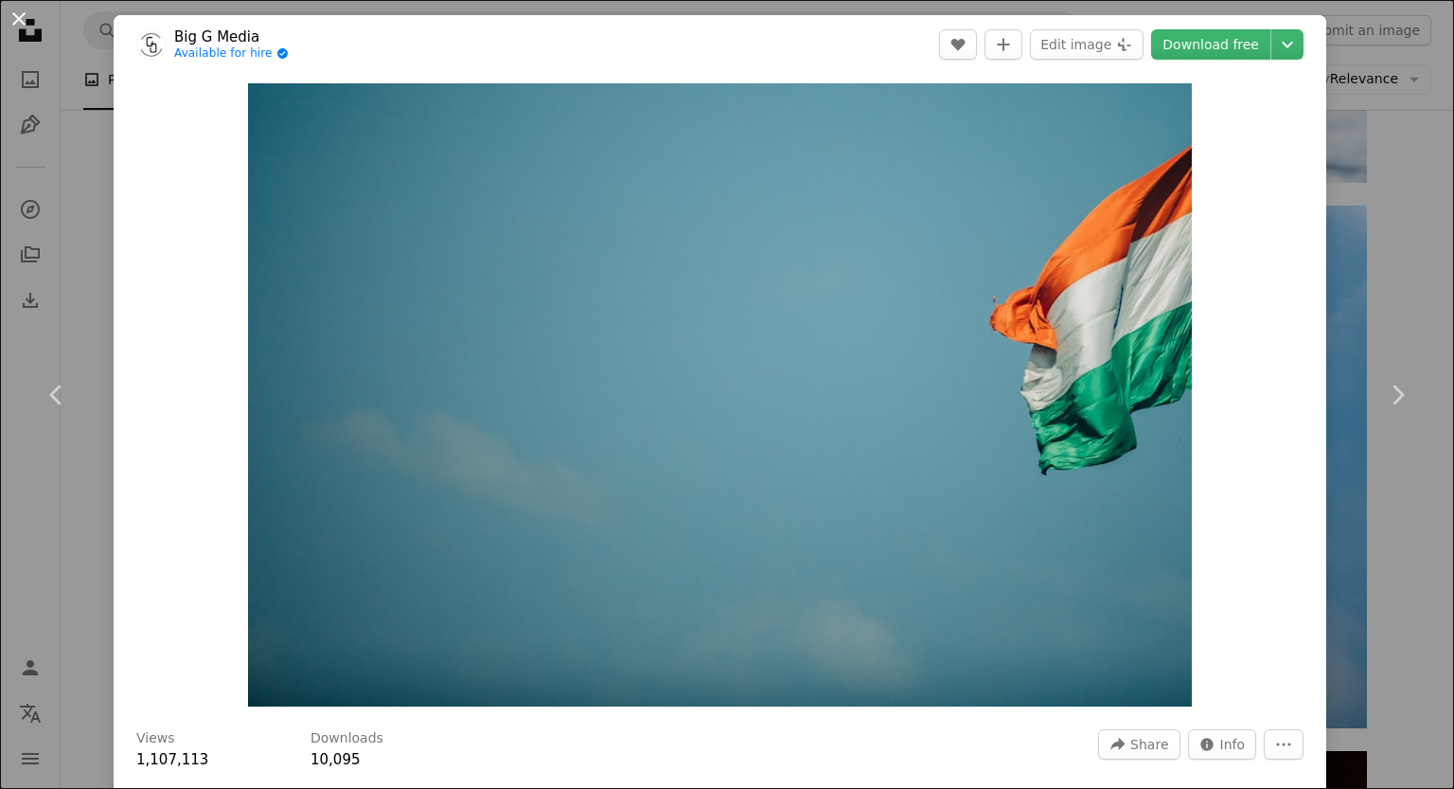
click at [19, 24] on button "An X shape" at bounding box center [19, 19] width 23 height 23
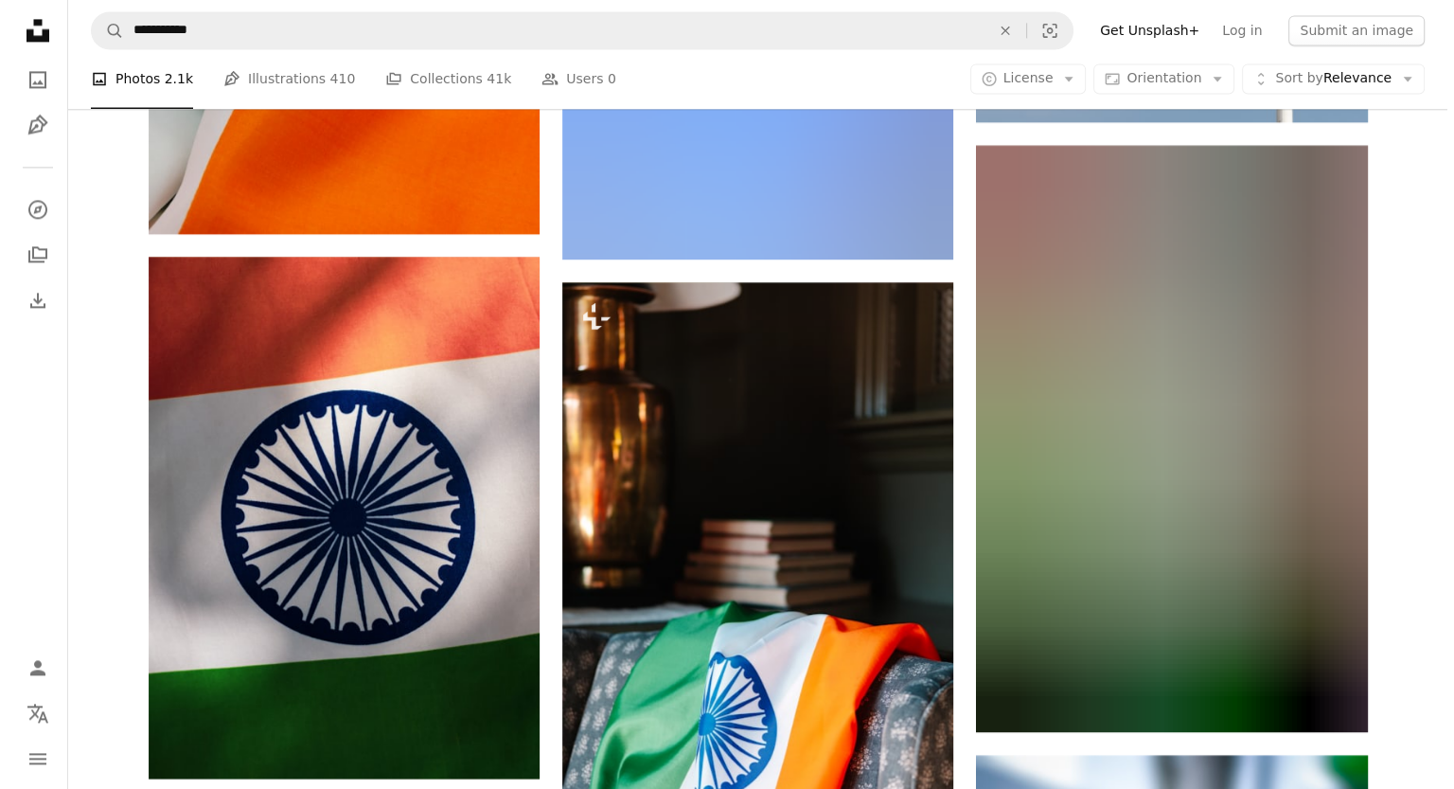
scroll to position [2852, 0]
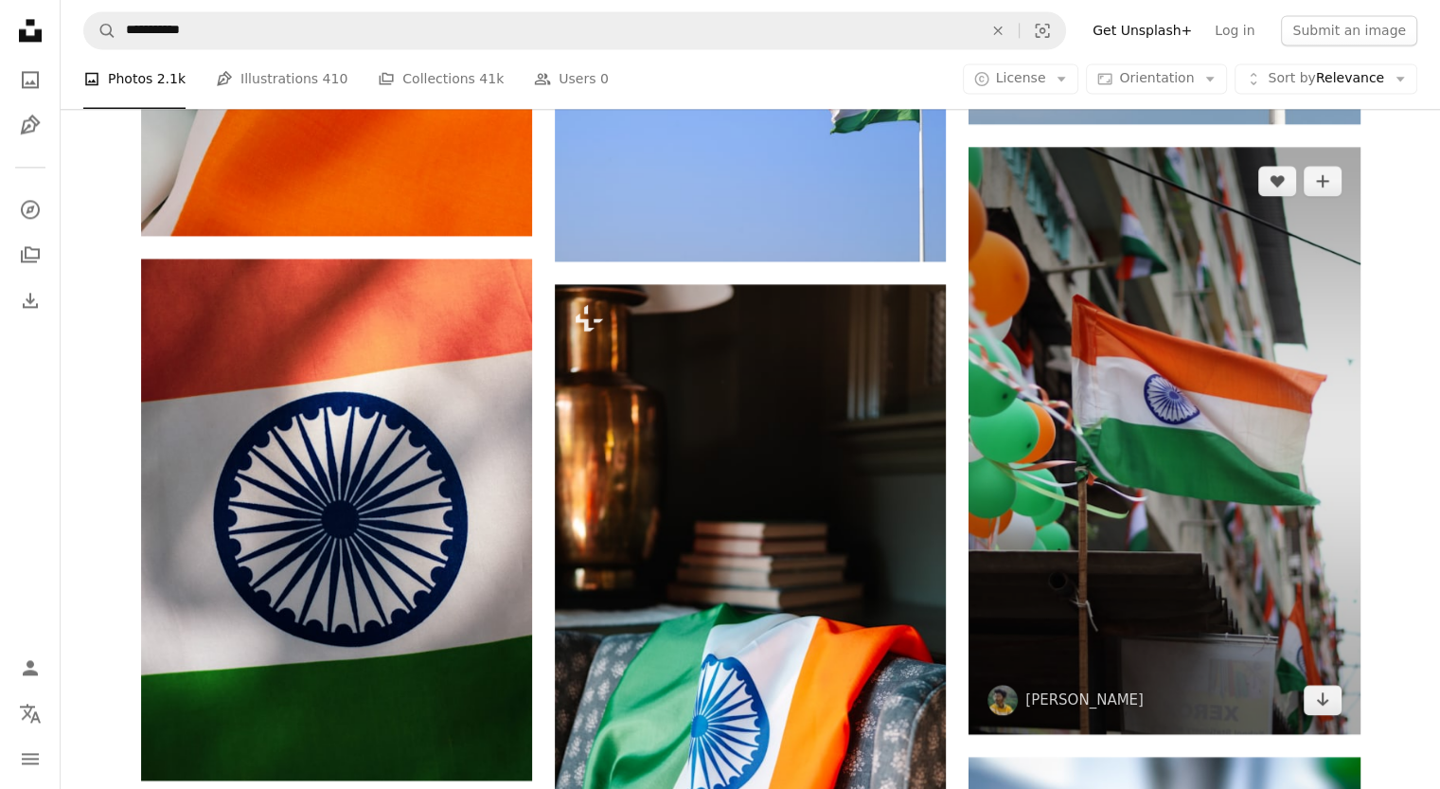
click at [1141, 472] on img at bounding box center [1163, 440] width 391 height 587
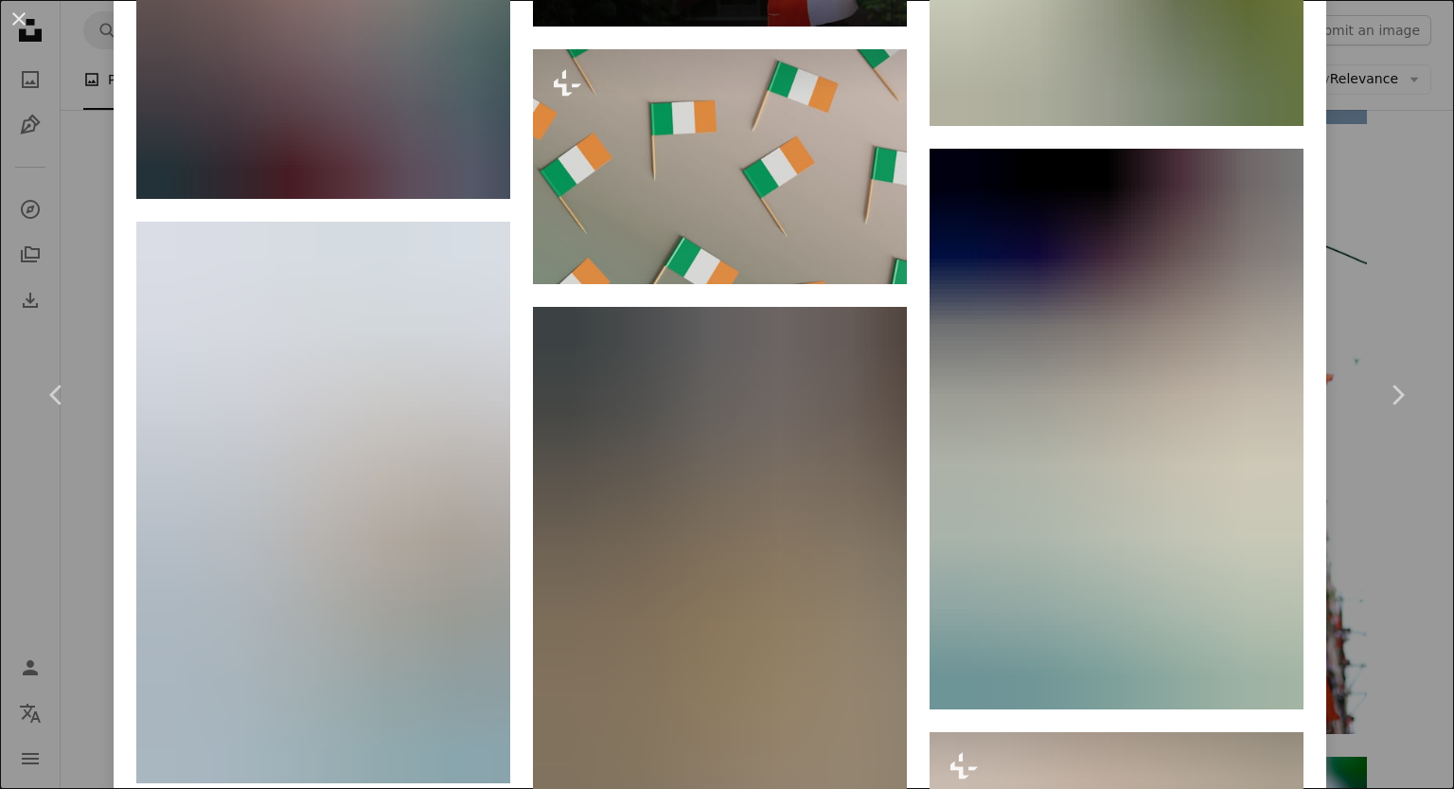
scroll to position [6875, 0]
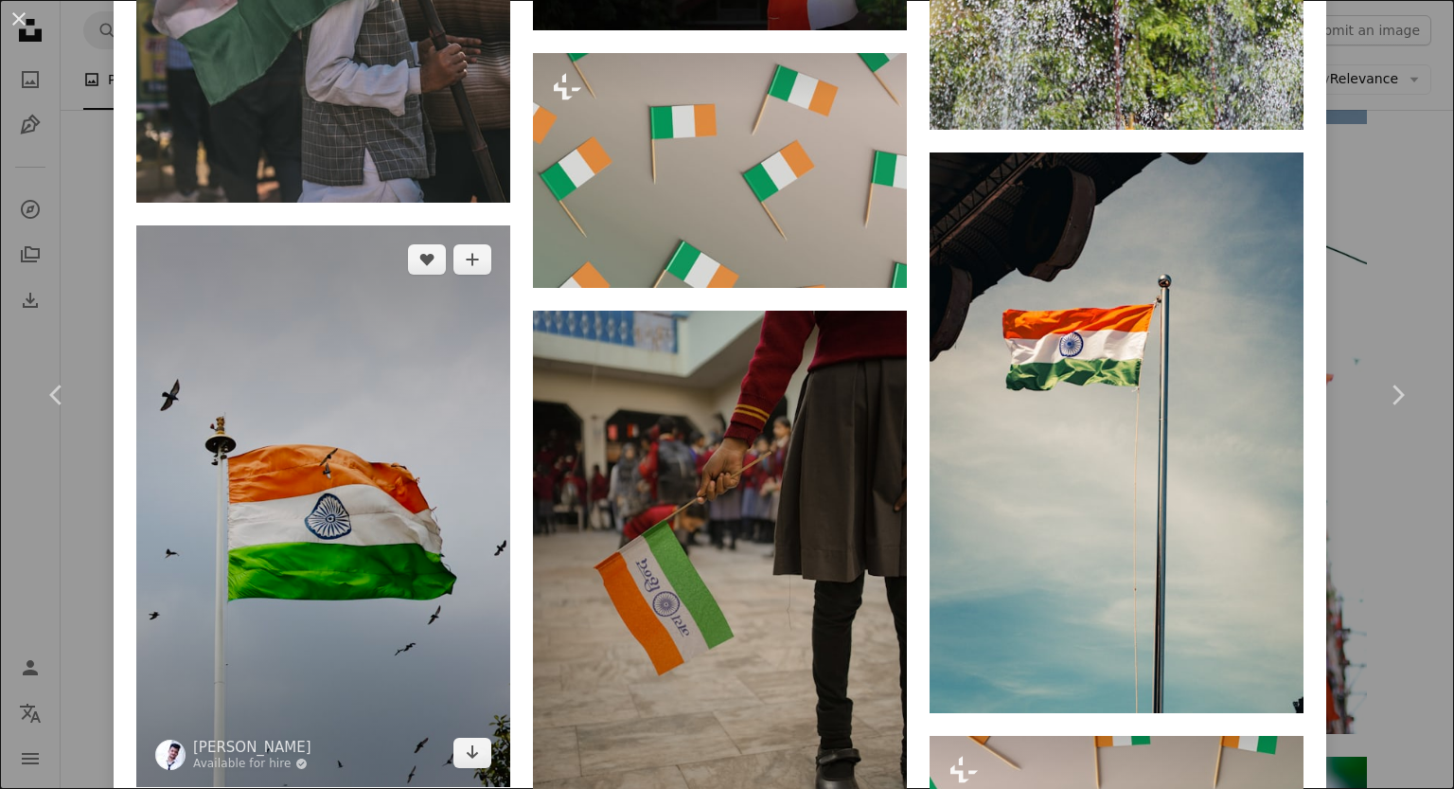
click at [441, 495] on img at bounding box center [323, 505] width 374 height 561
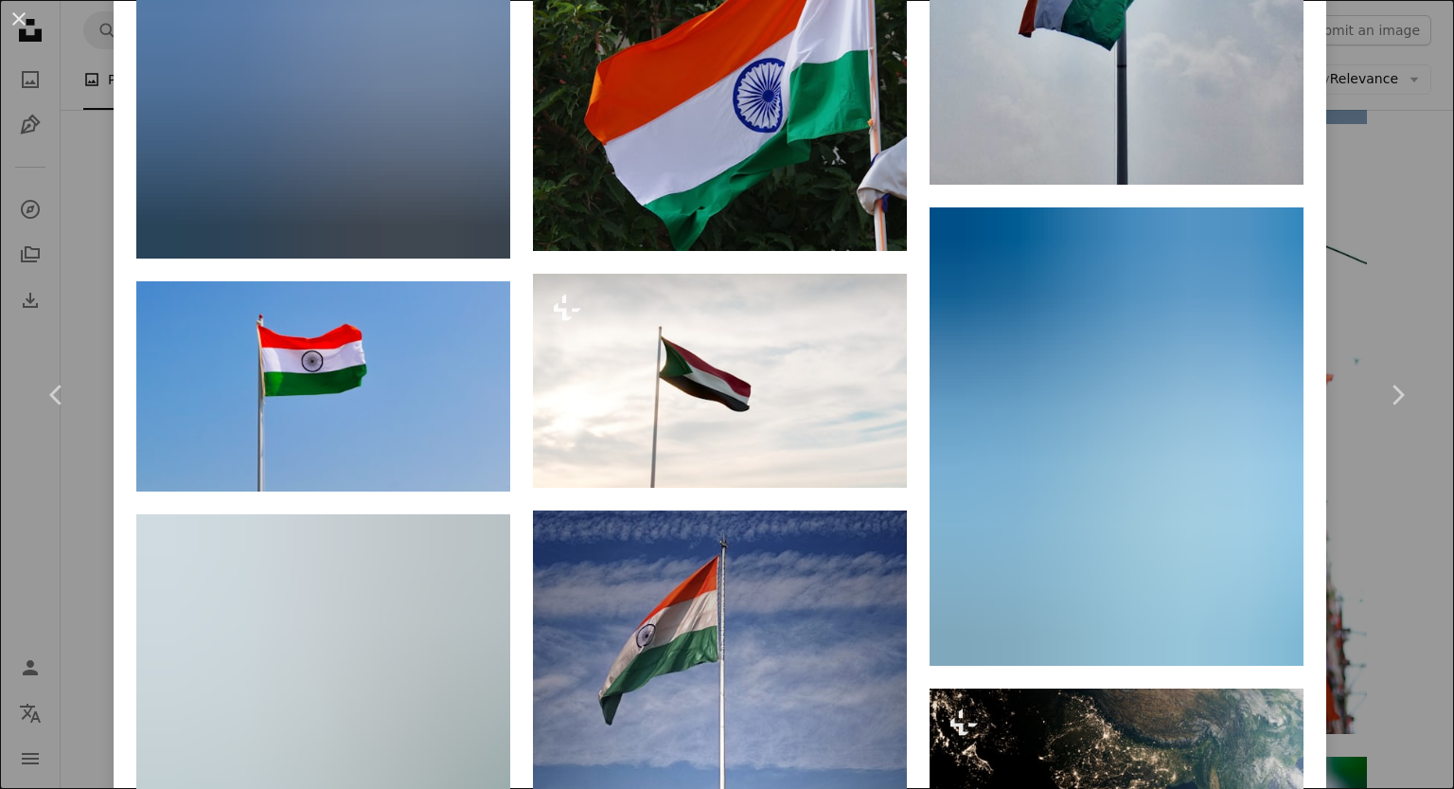
scroll to position [11848, 0]
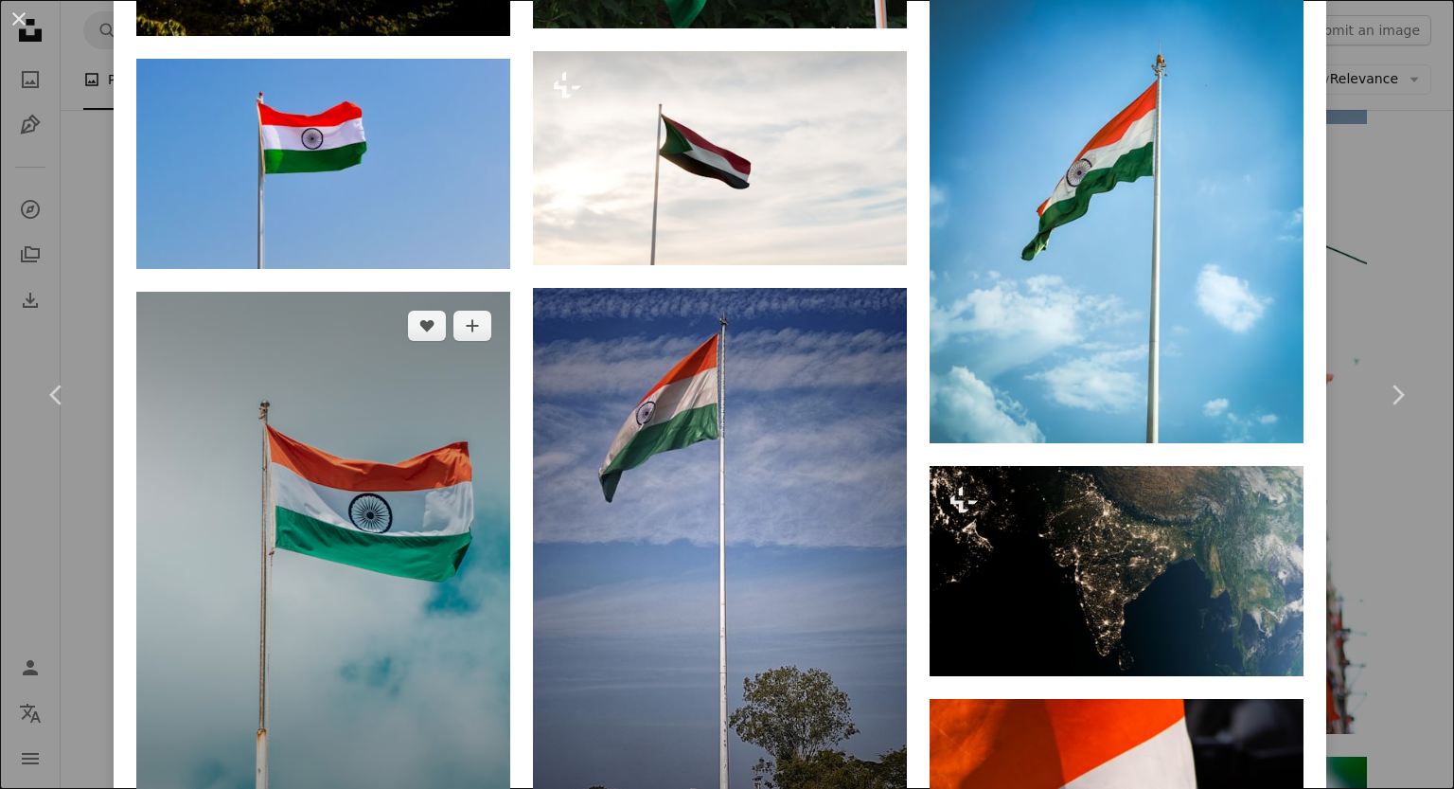
click at [430, 483] on img at bounding box center [323, 572] width 374 height 561
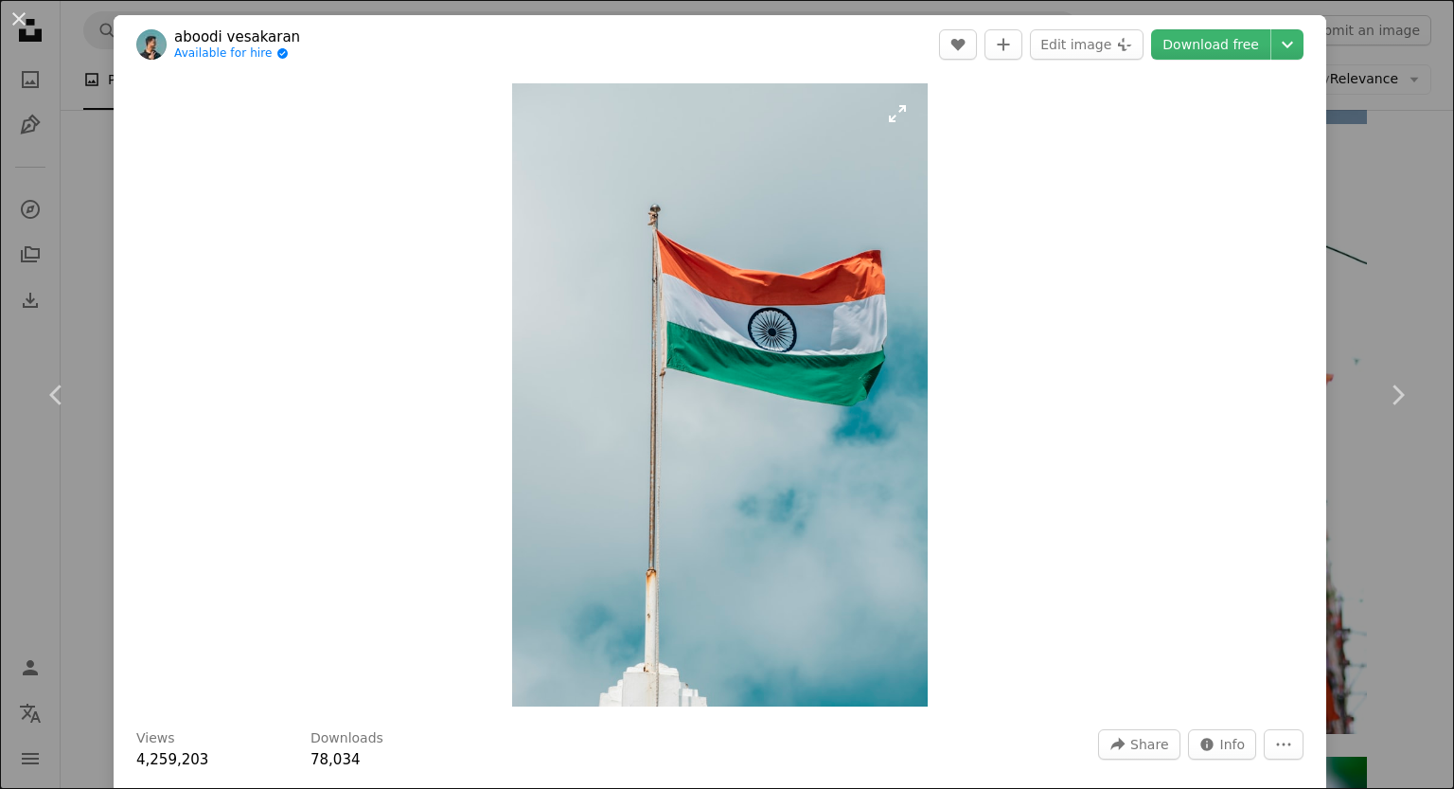
click at [778, 356] on img "Zoom in on this image" at bounding box center [720, 394] width 416 height 623
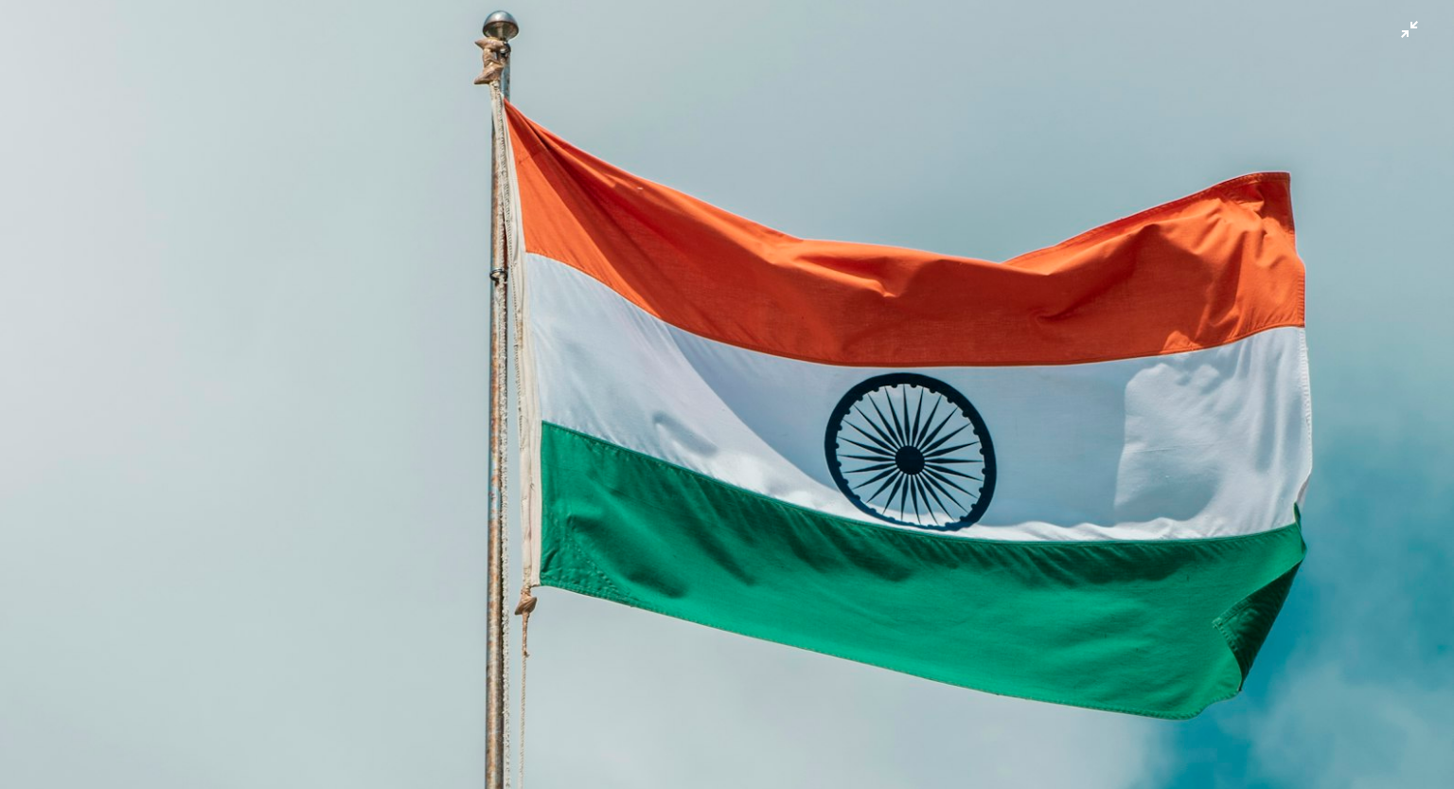
scroll to position [394, 0]
